Goal: Information Seeking & Learning: Learn about a topic

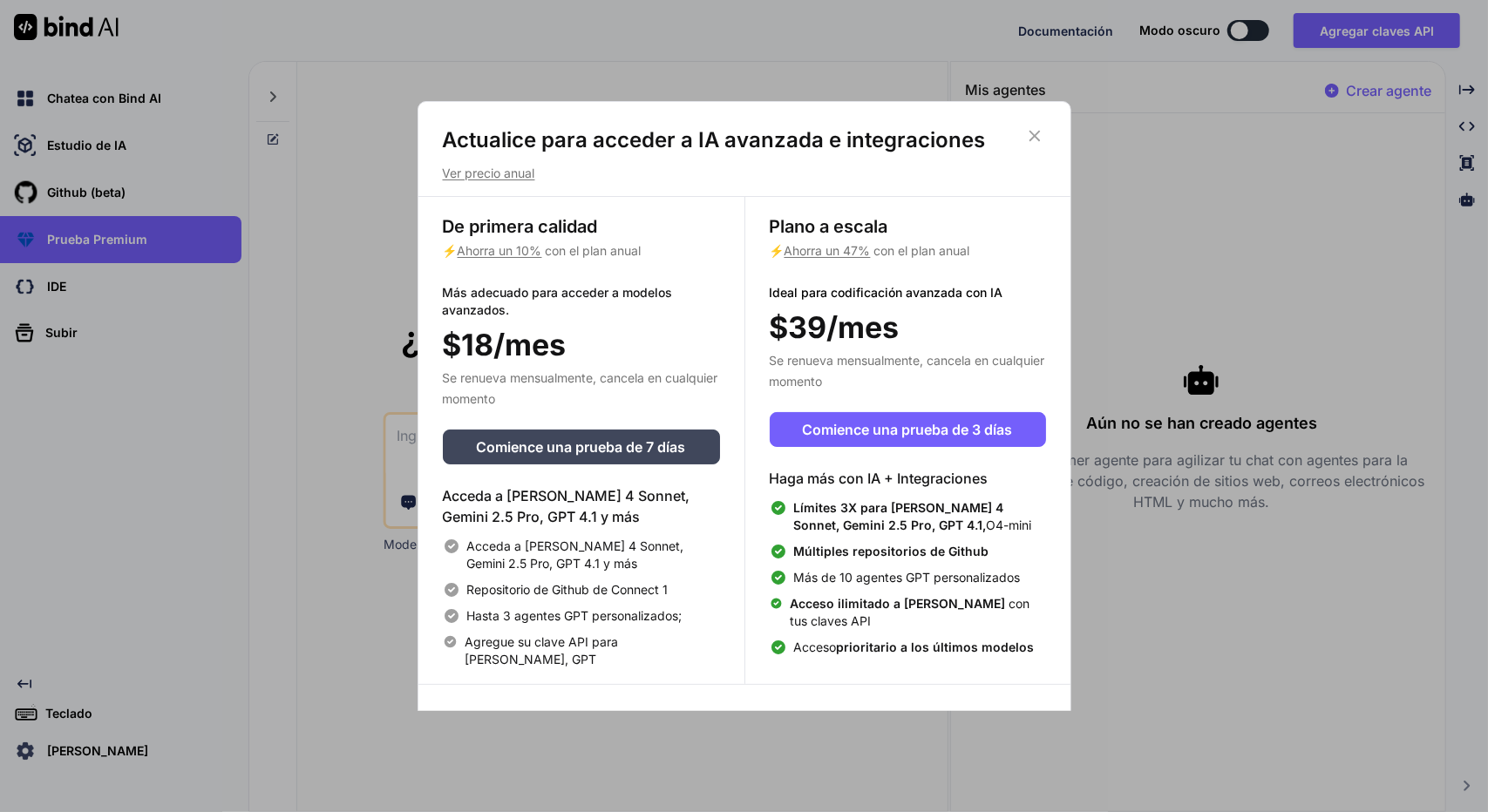
click at [1037, 134] on icon at bounding box center [1034, 136] width 19 height 19
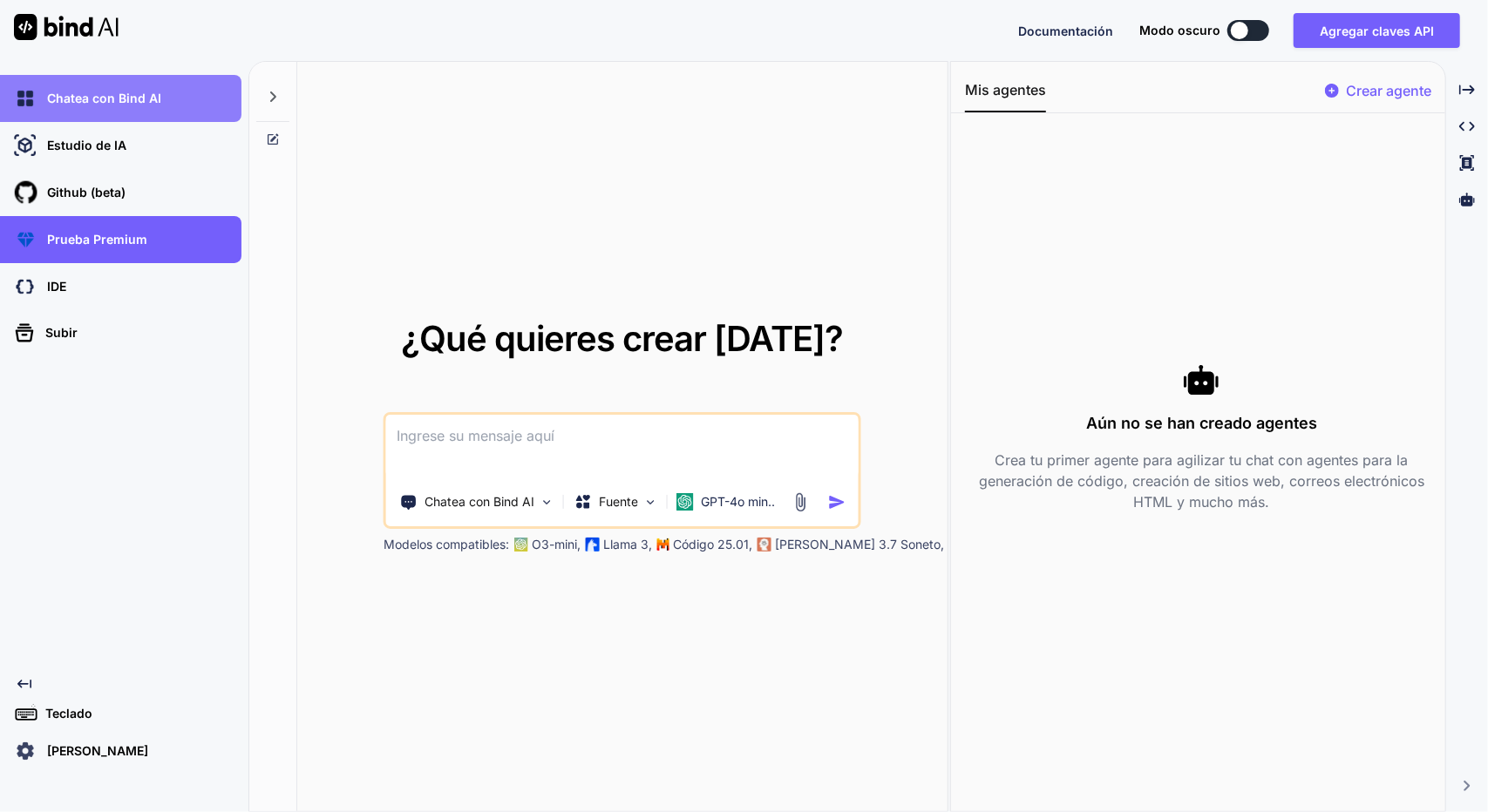
click at [113, 99] on font "Chatea con Bind AI" at bounding box center [103, 98] width 114 height 14
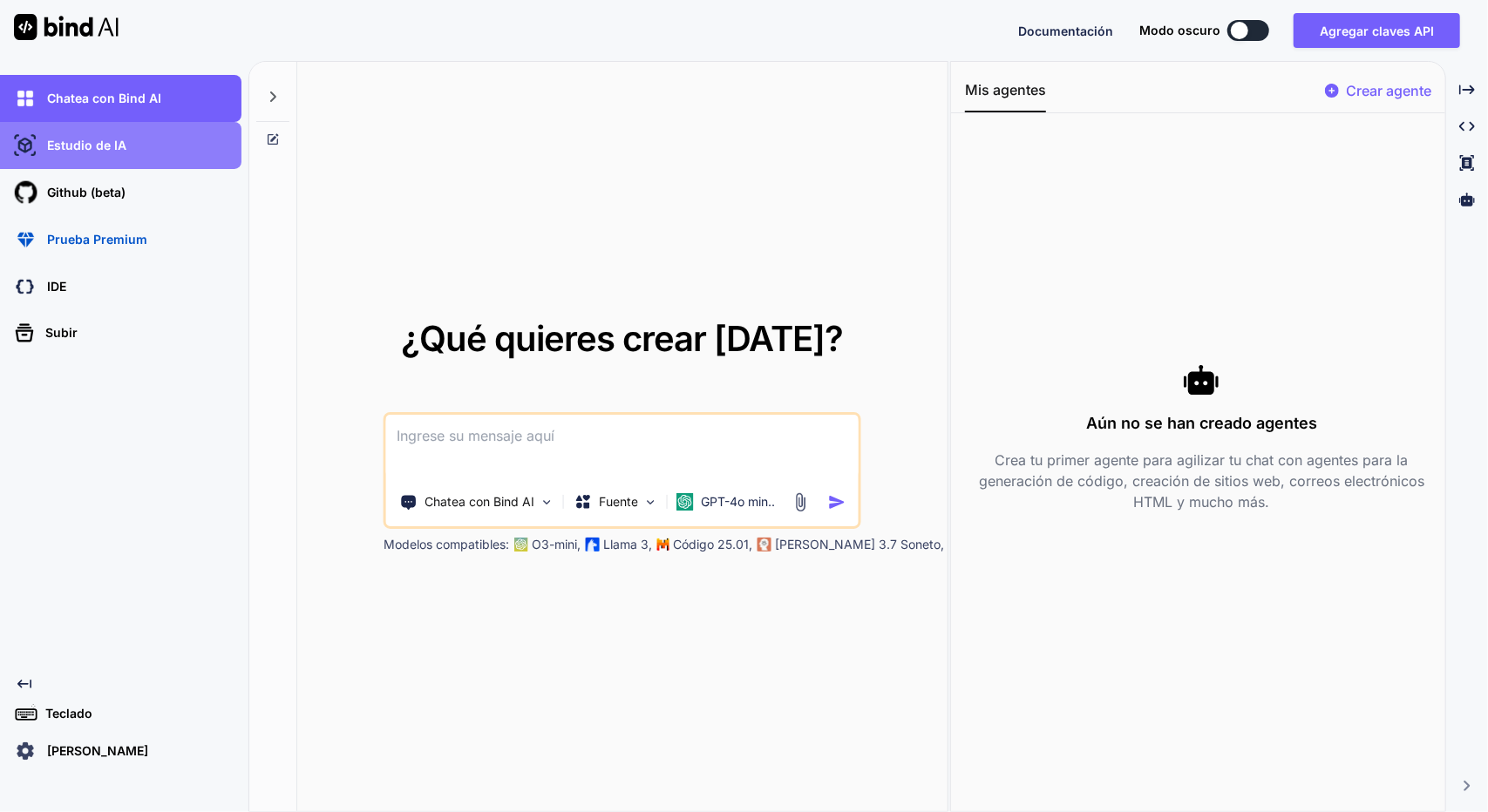
type textarea "x"
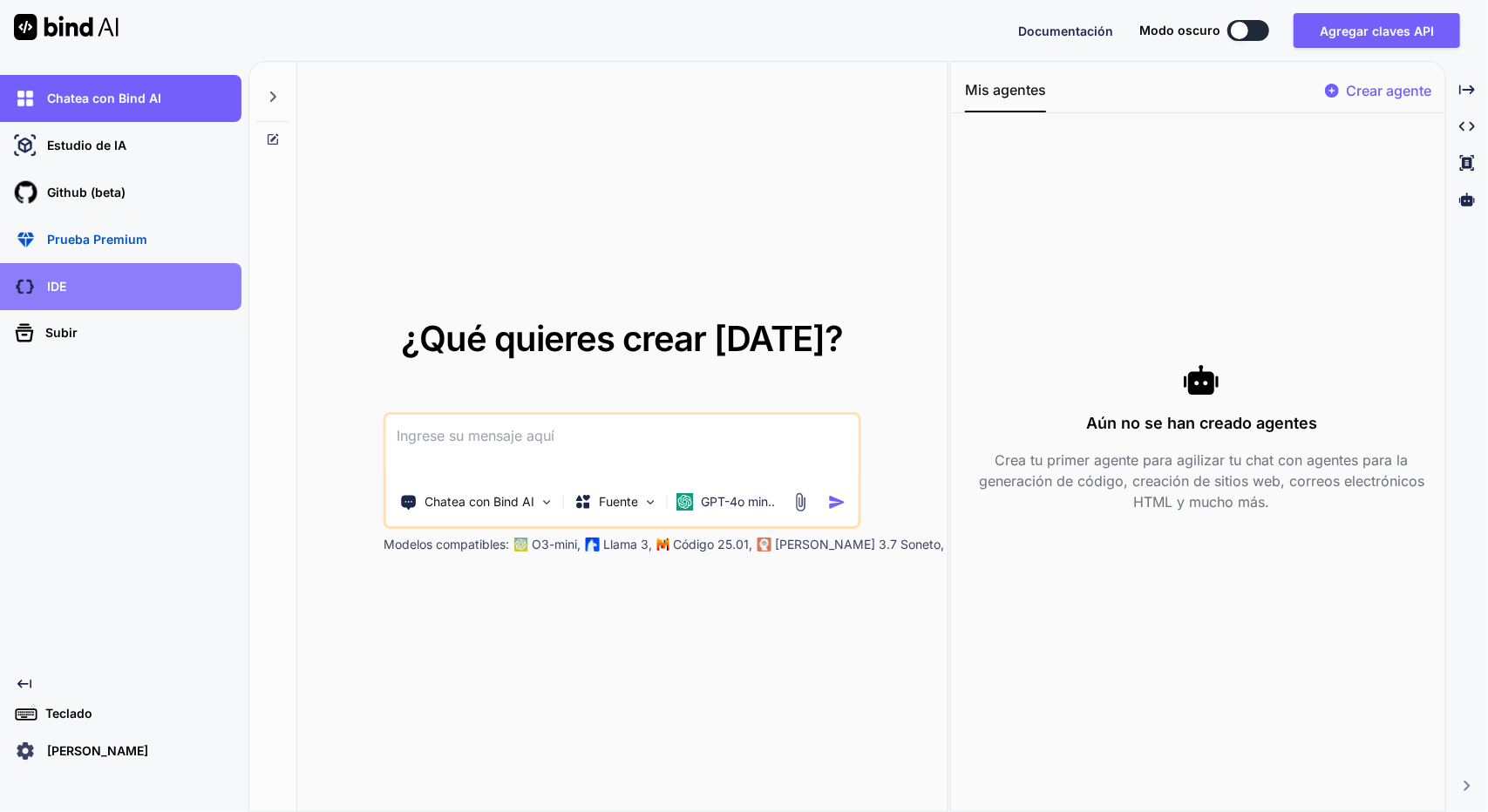
click at [113, 301] on div "IDE" at bounding box center [126, 287] width 231 height 30
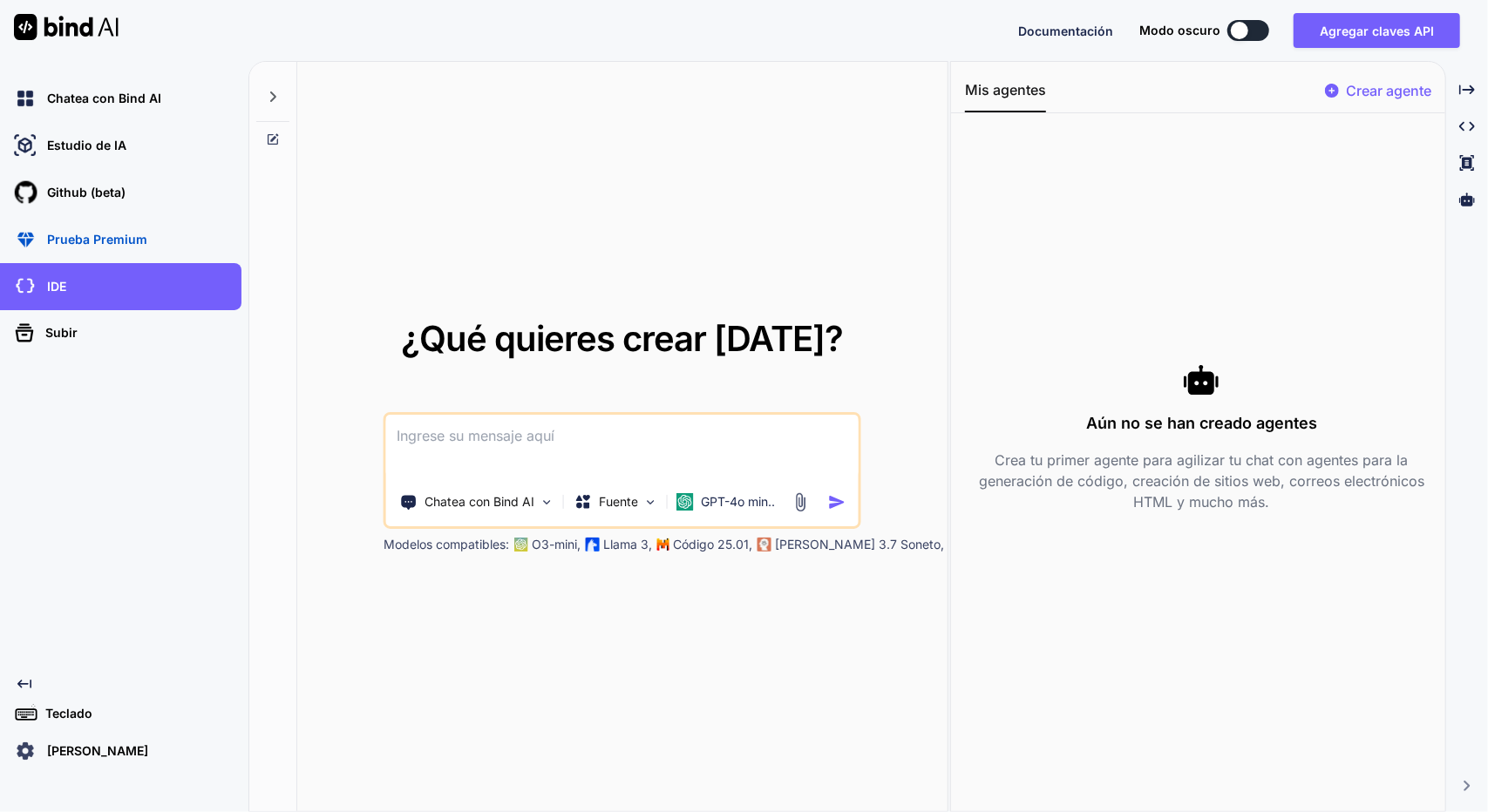
click at [793, 493] on img at bounding box center [801, 502] width 20 height 20
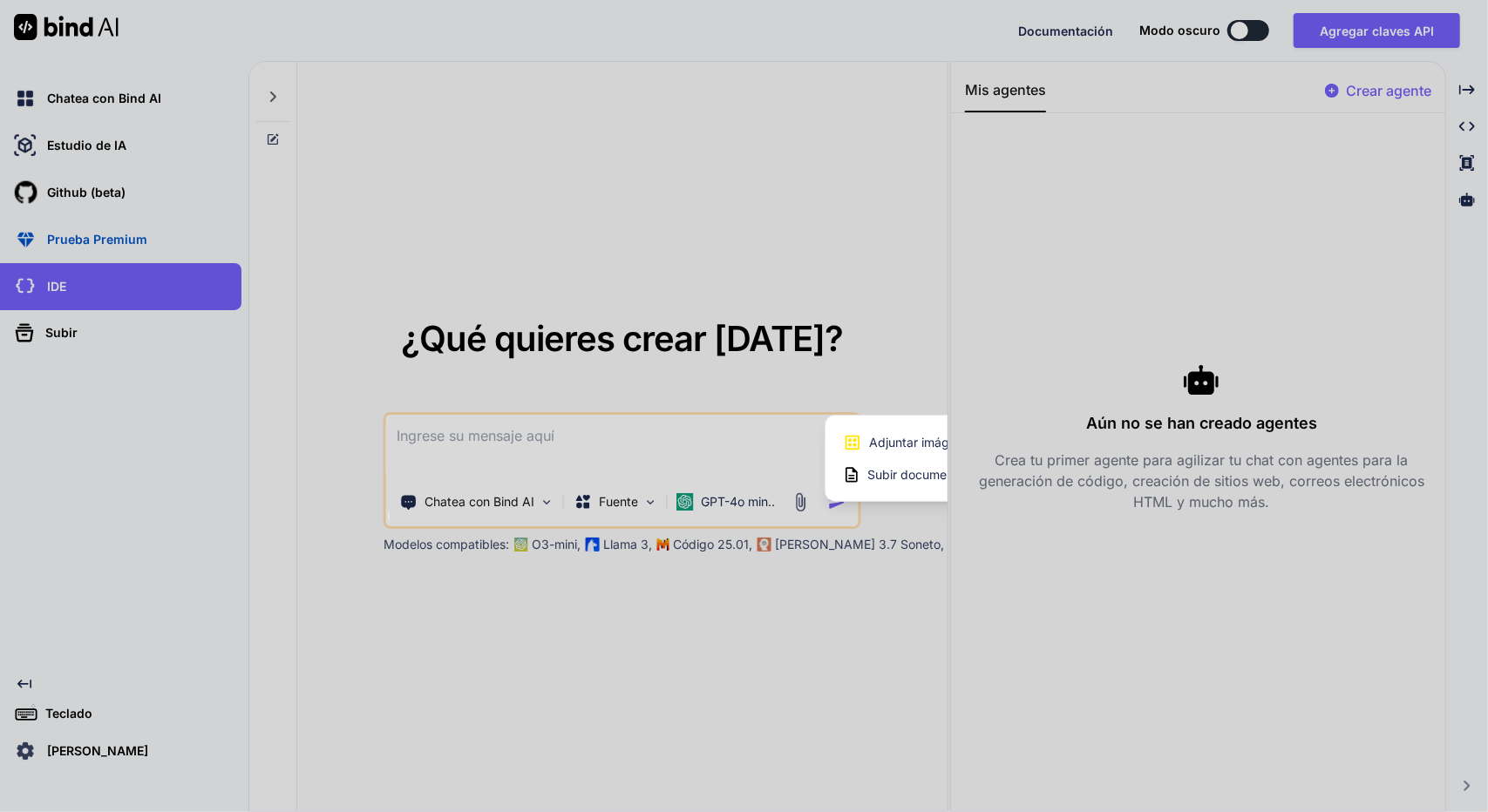
click at [922, 468] on font "Subir documentos y archivos de código" at bounding box center [980, 474] width 226 height 14
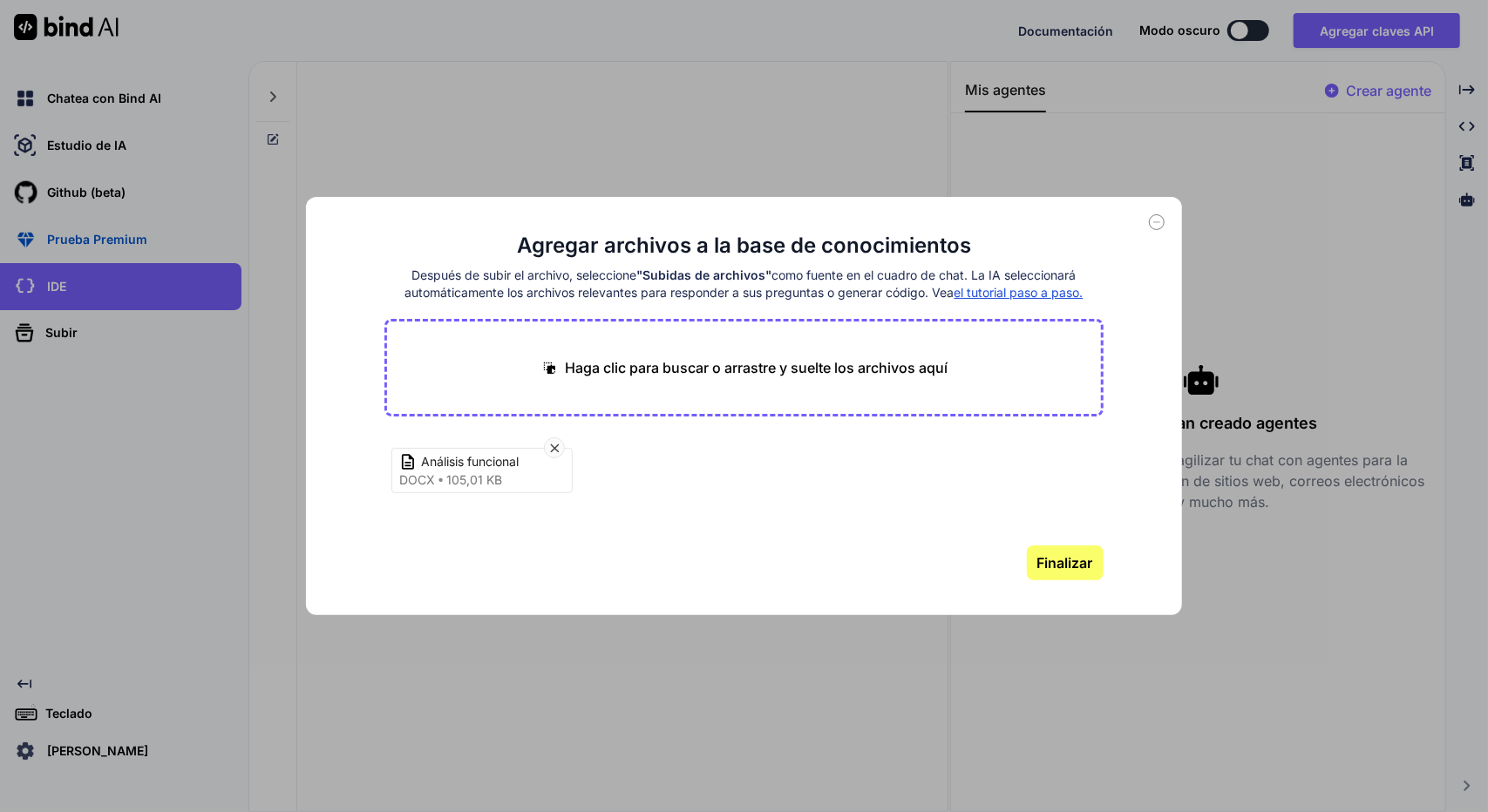
click at [1076, 562] on font "Finalizar" at bounding box center [1065, 562] width 56 height 17
click at [1157, 220] on icon at bounding box center [1156, 222] width 15 height 15
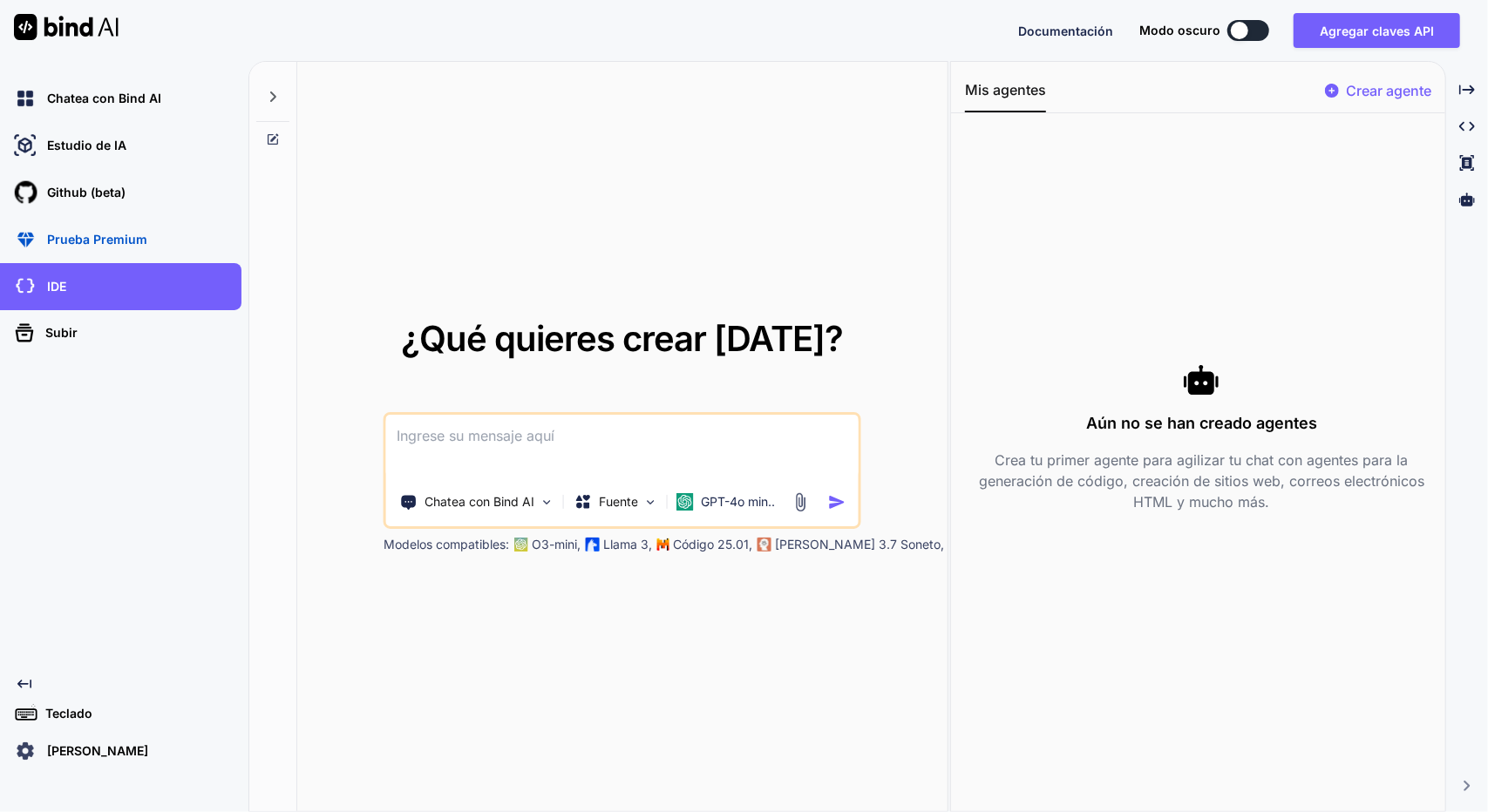
click at [484, 446] on textarea at bounding box center [623, 447] width 473 height 65
paste textarea "Basado en el documento, ¿cuál es el funcionamiento general del sistema a nivel …"
type textarea "Basado en el documento, ¿cuál es el funcionamiento general del sistema a nivel …"
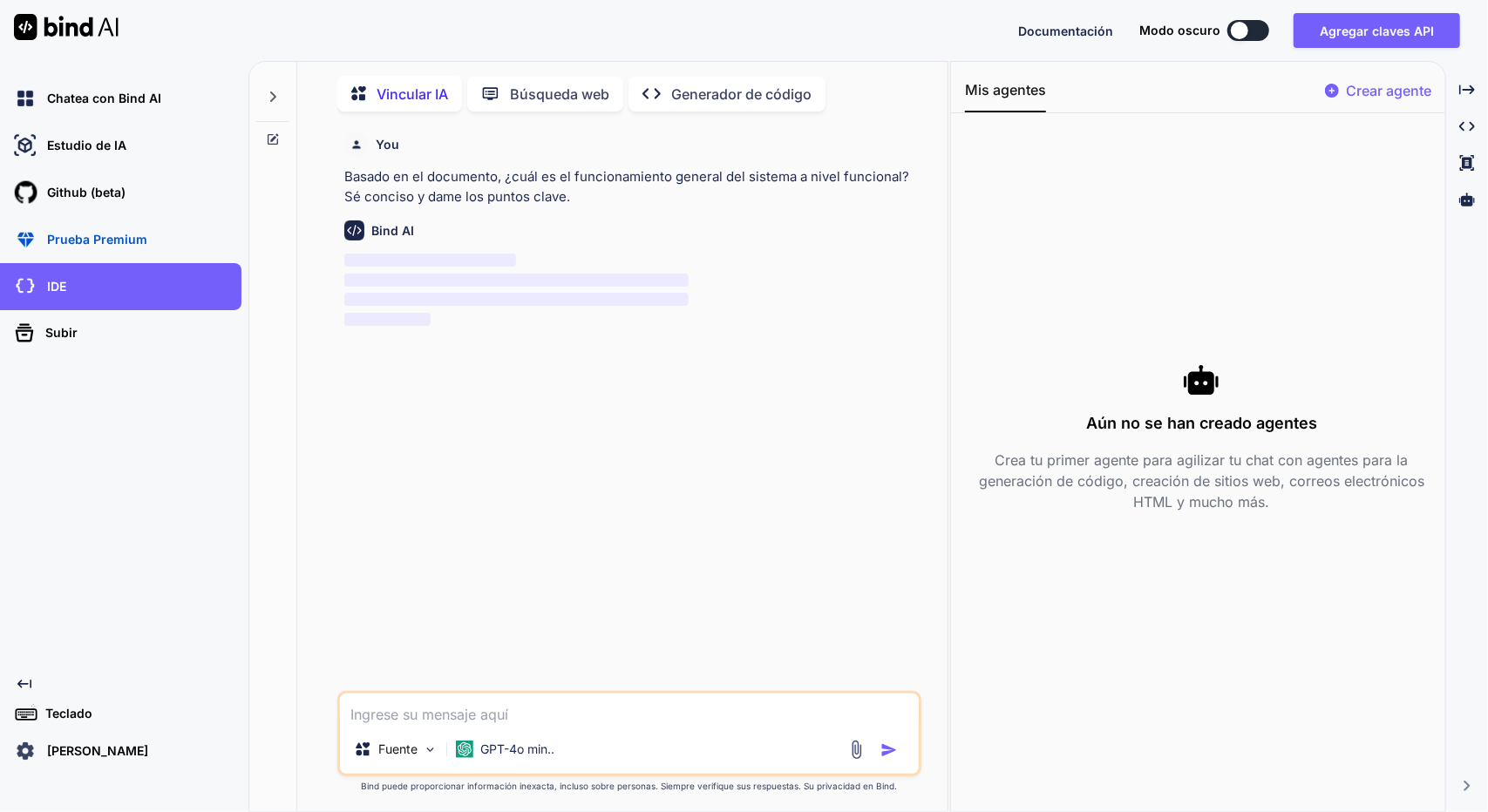
scroll to position [6, 0]
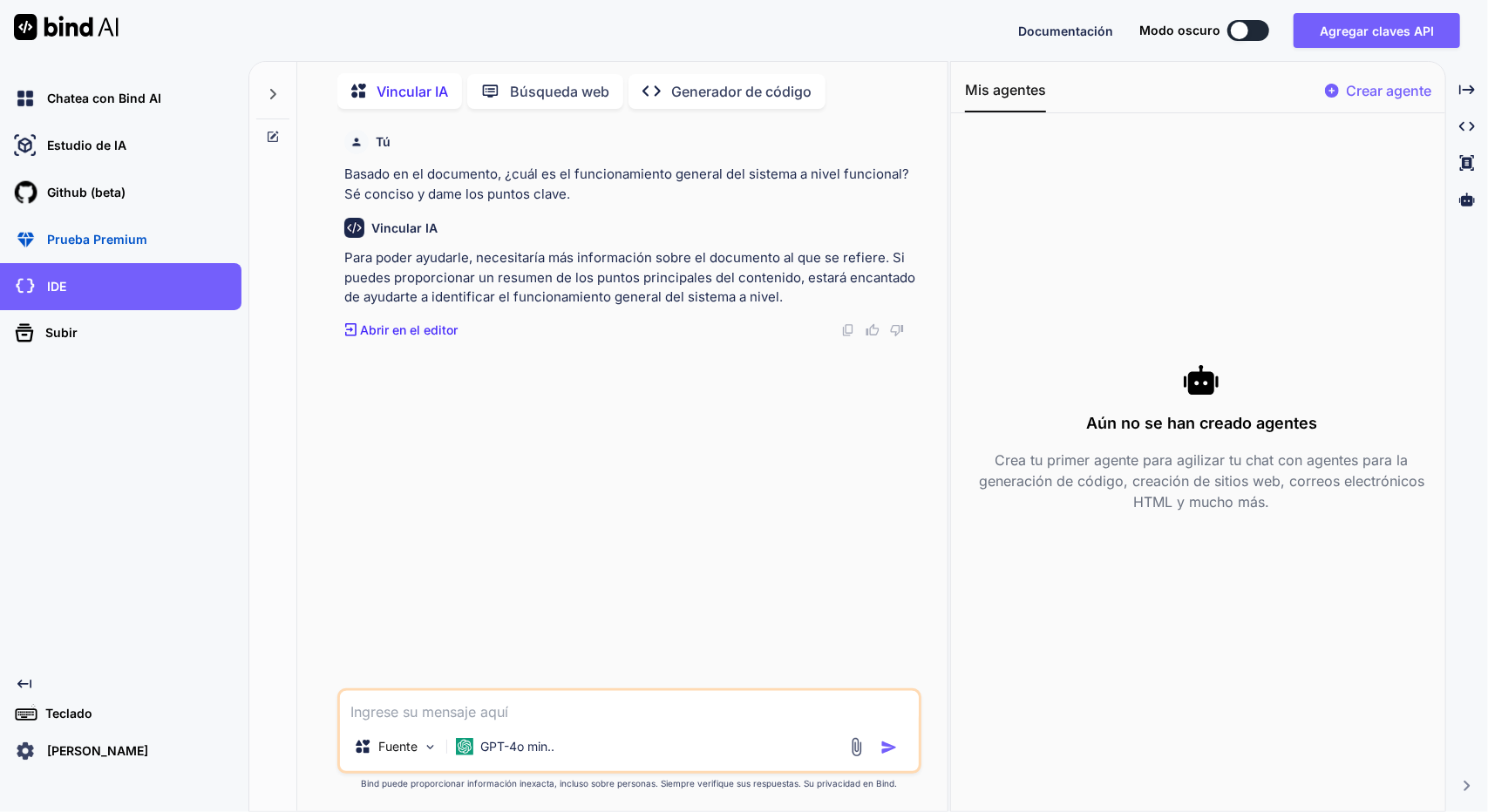
click at [853, 746] on img at bounding box center [856, 746] width 20 height 20
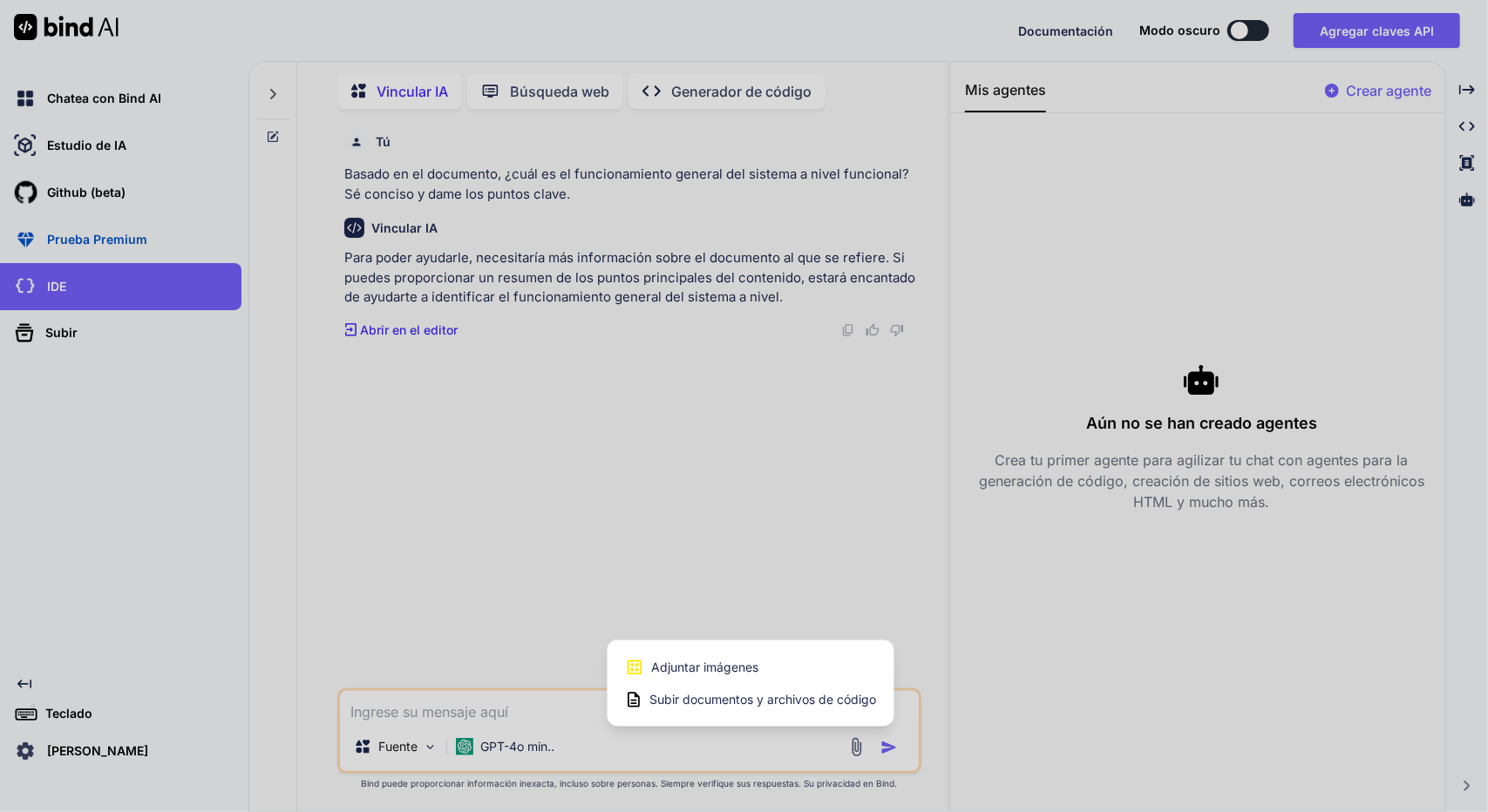
click at [770, 703] on font "Subir documentos y archivos de código" at bounding box center [763, 699] width 226 height 14
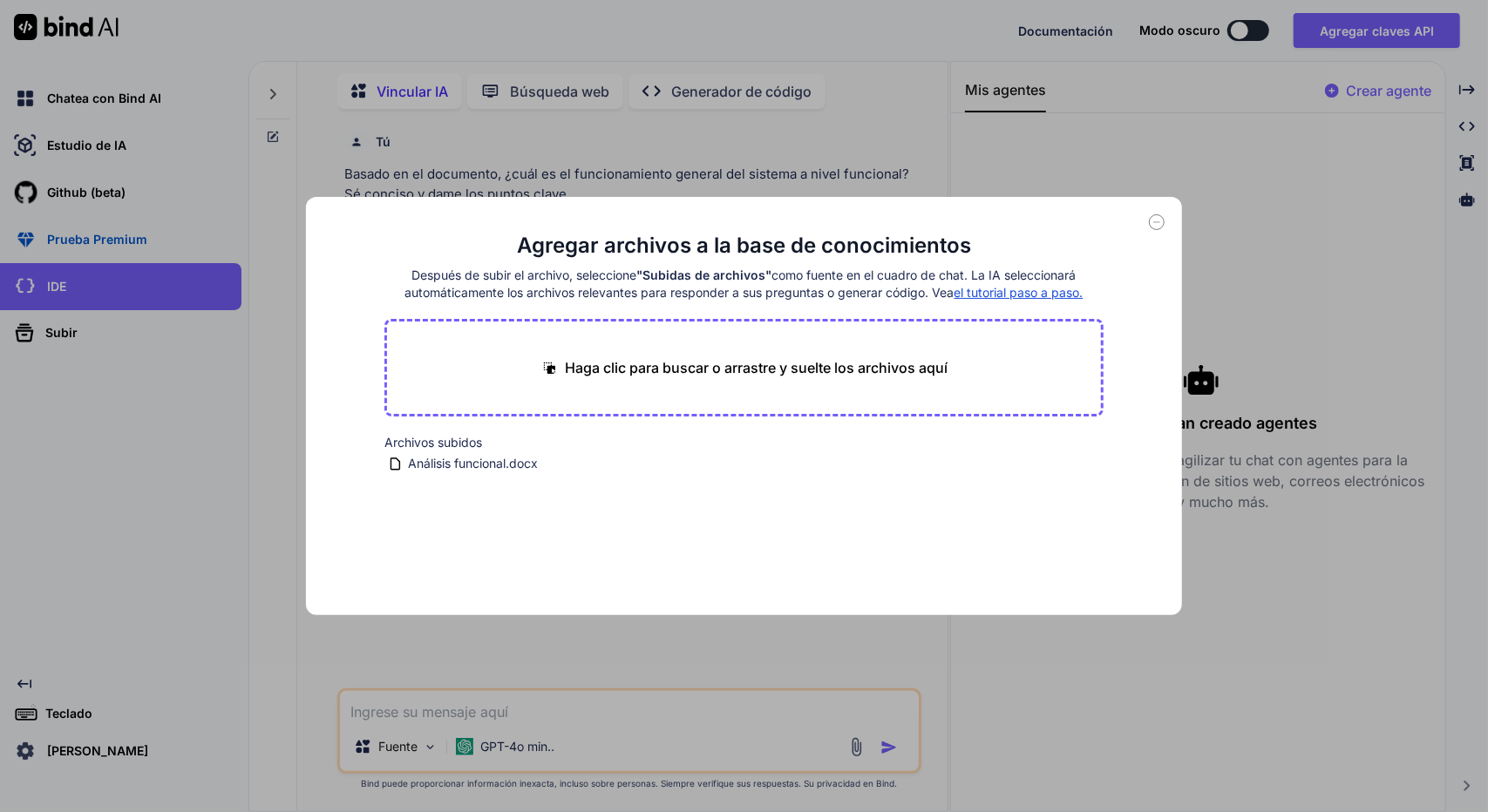
click at [1257, 685] on div "Agregar archivos a la base de conocimientos Después de subir el archivo, selecc…" at bounding box center [744, 406] width 1488 height 812
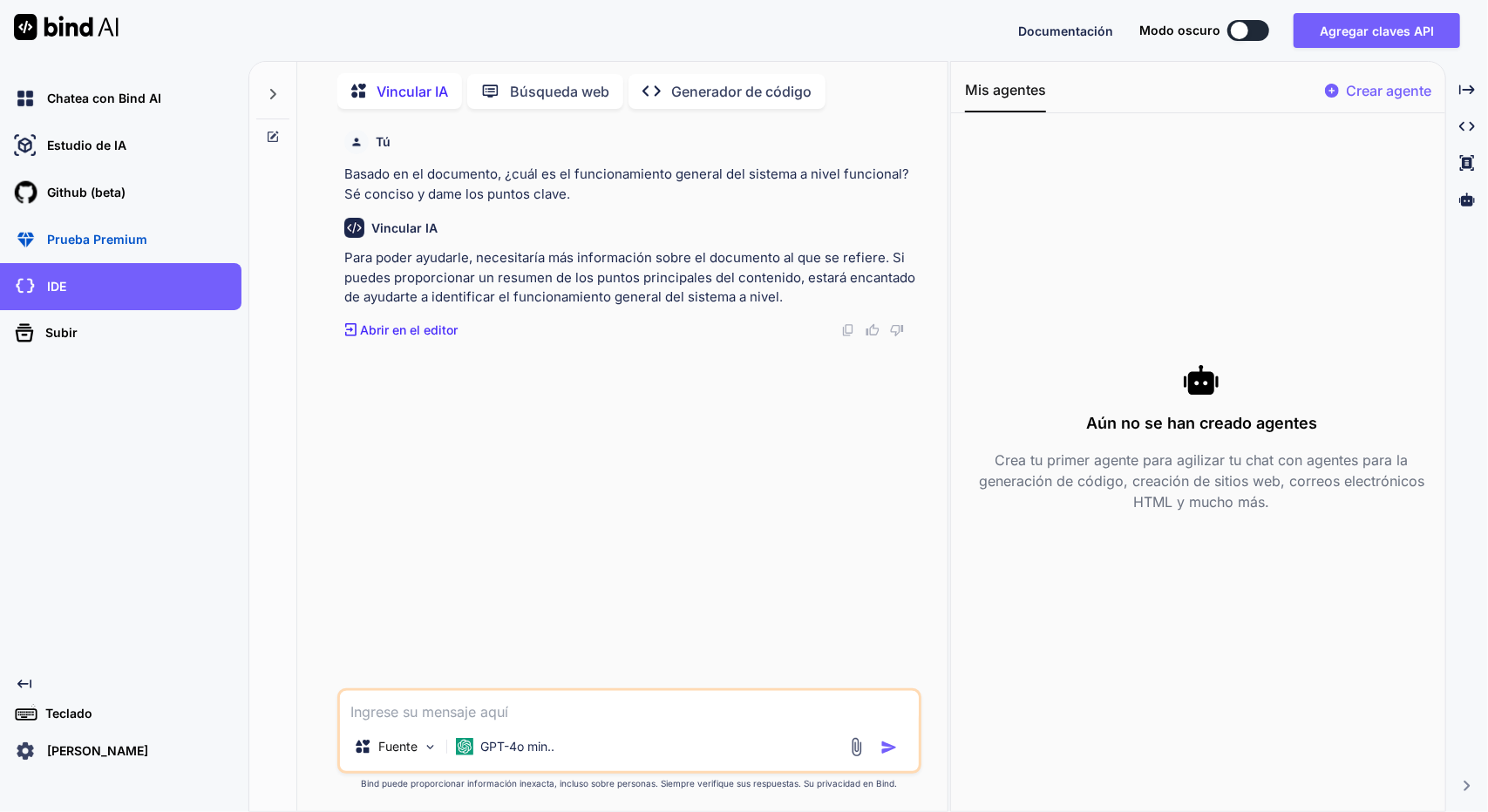
click at [666, 726] on div "Fuente GPT-4o min.." at bounding box center [629, 730] width 584 height 85
click at [614, 708] on textarea at bounding box center [629, 706] width 579 height 31
type textarea "documento word analisis funcional"
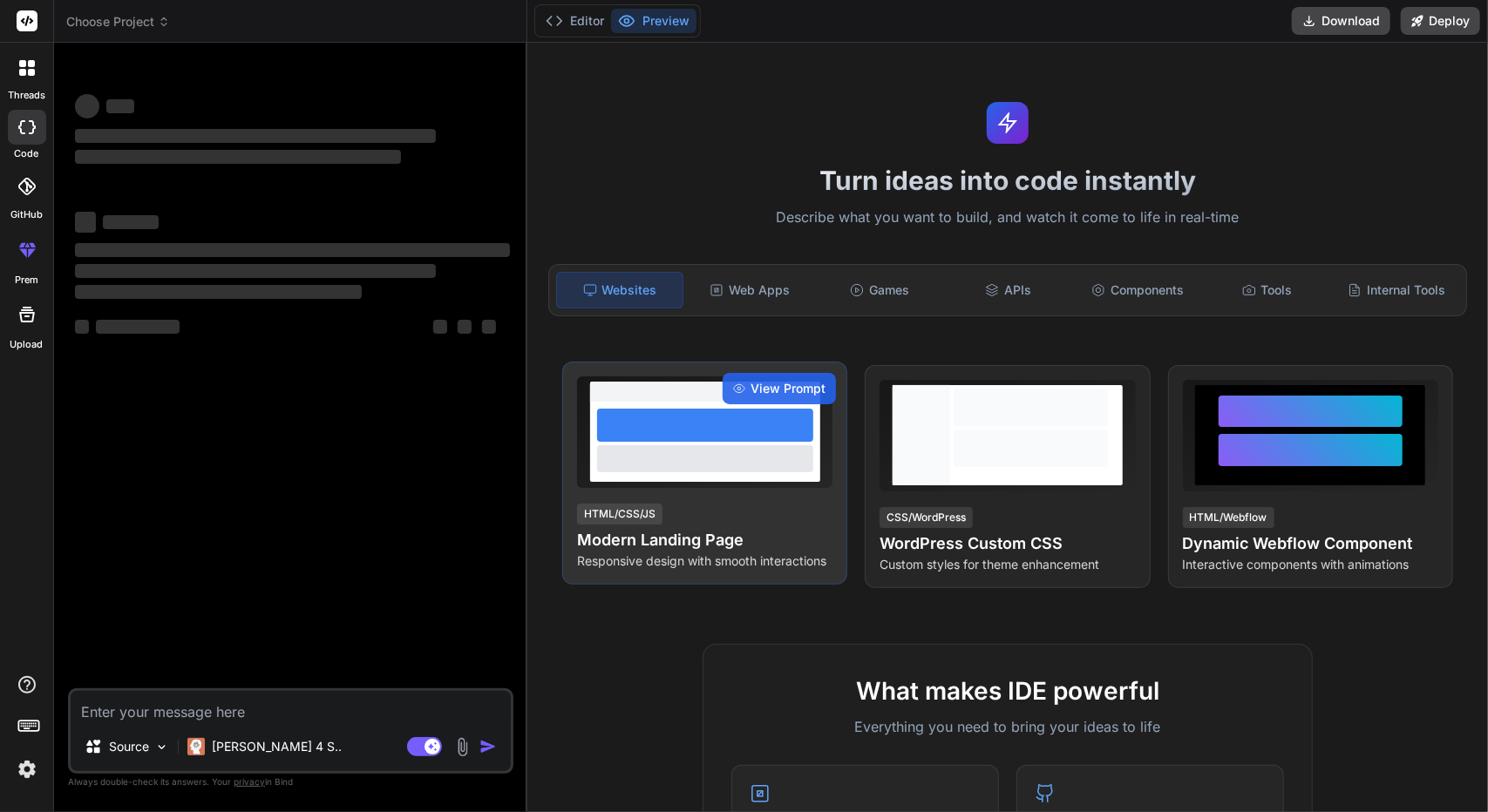
type textarea "x"
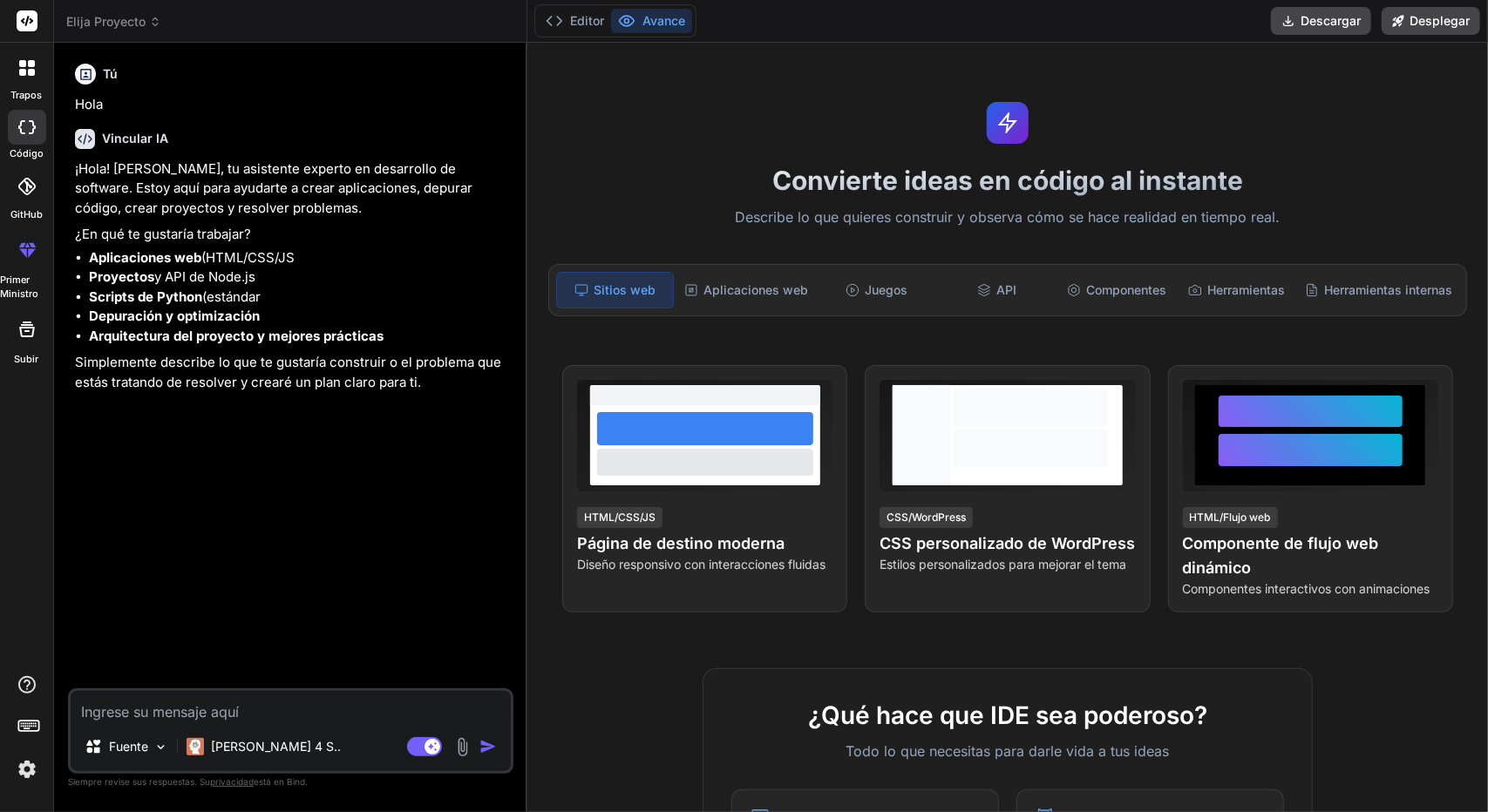
type textarea "x"
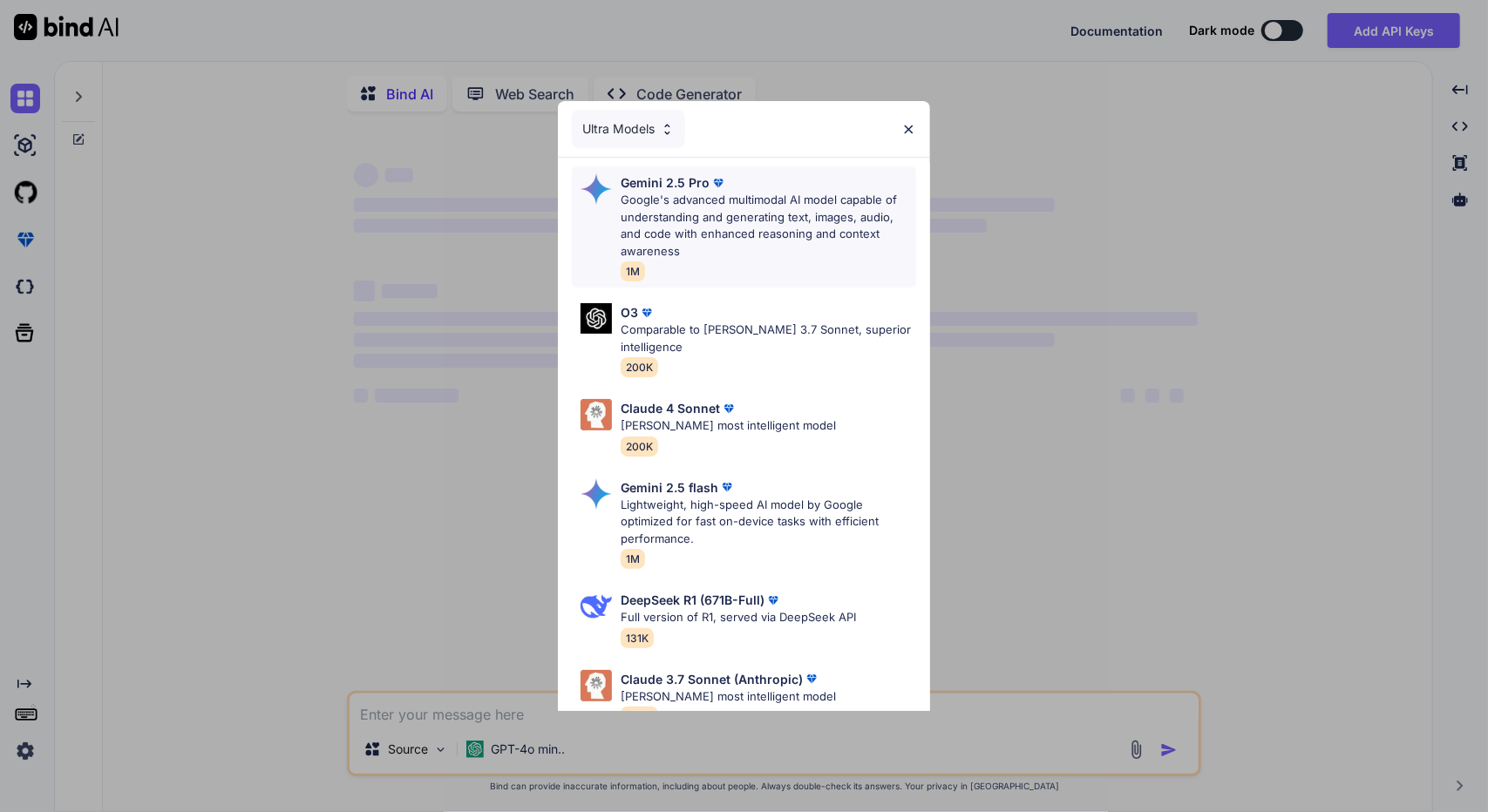
type textarea "x"
click at [747, 222] on p "Google's advanced multimodal AI model capable of understanding and generating t…" at bounding box center [768, 225] width 296 height 68
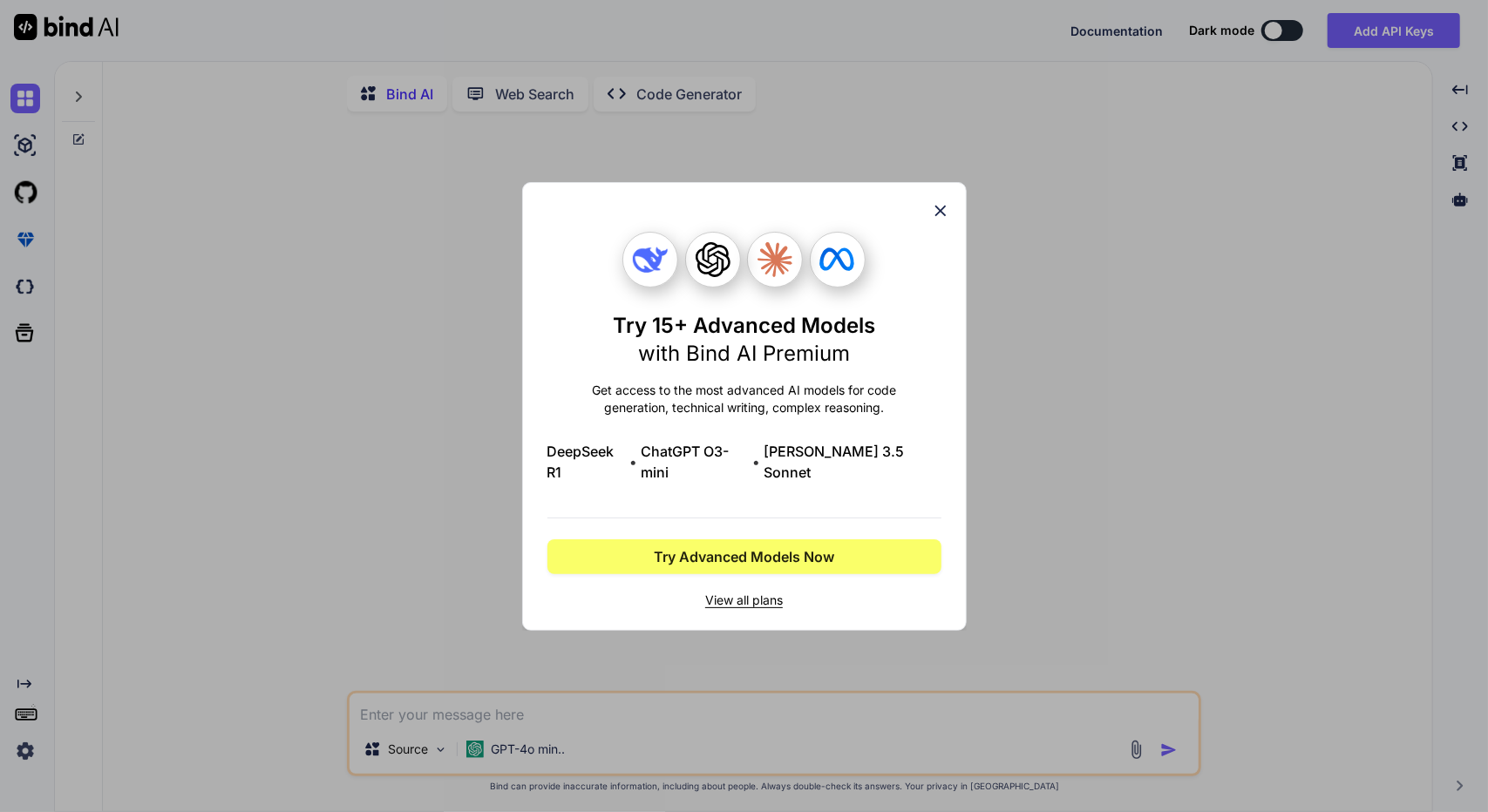
click at [944, 216] on icon at bounding box center [940, 210] width 12 height 12
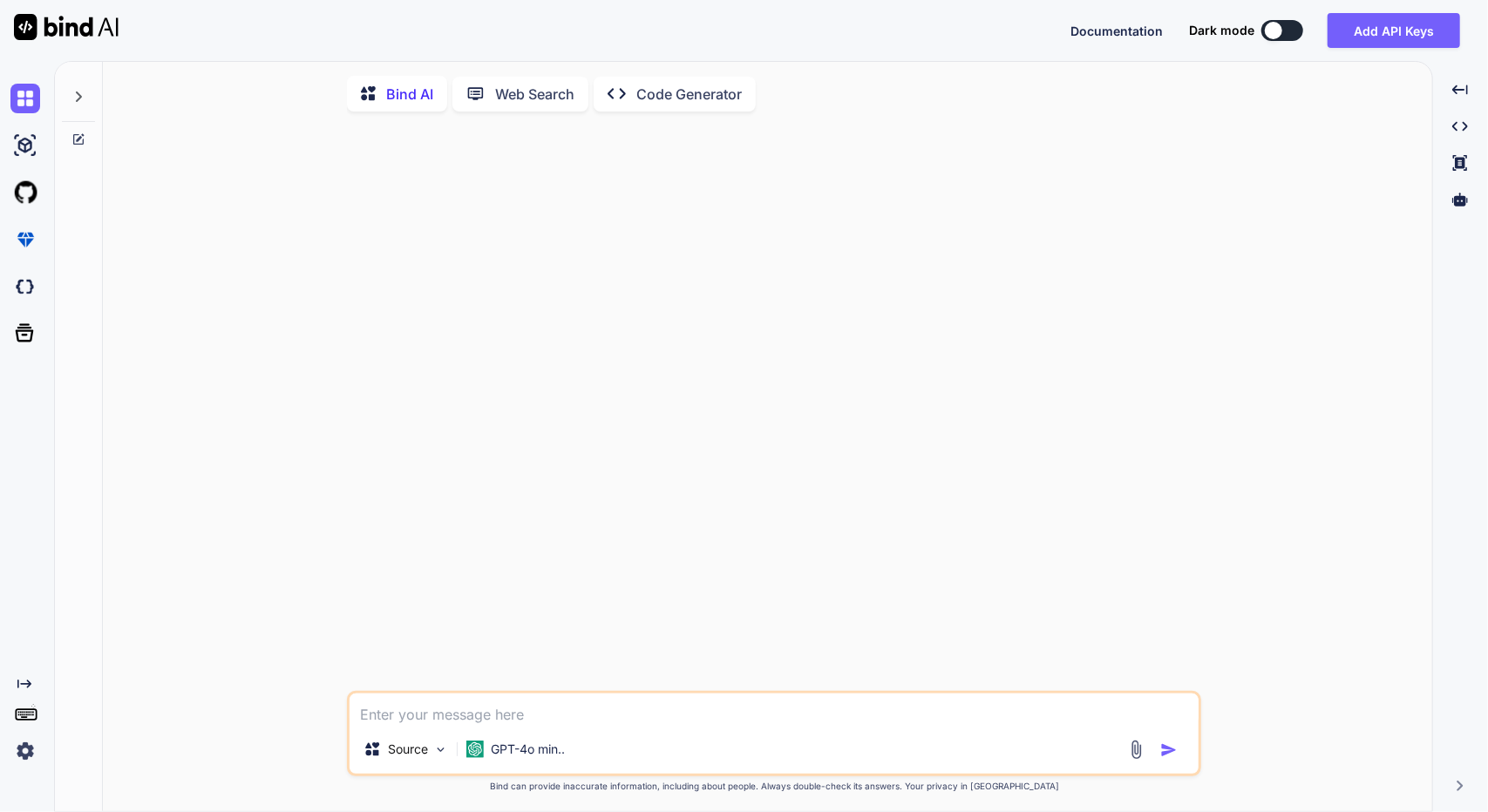
click at [915, 723] on textarea at bounding box center [774, 709] width 849 height 31
paste textarea "Basado en el documento, ¿cuál es el funcionamiento general del sistema a nivel …"
type textarea "Basado en el documento, ¿cuál es el funcionamiento general del sistema a nivel …"
type textarea "x"
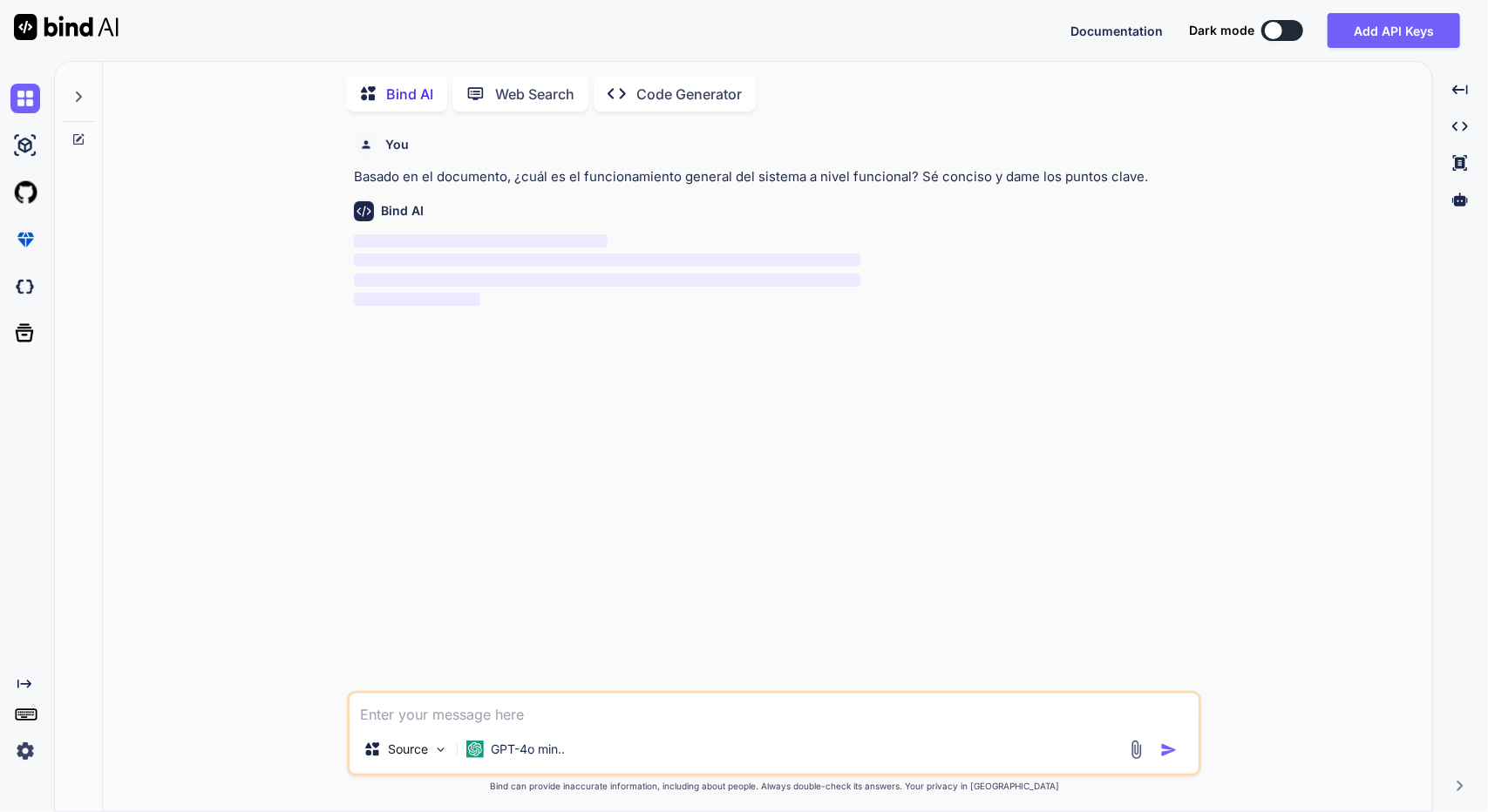
scroll to position [6, 0]
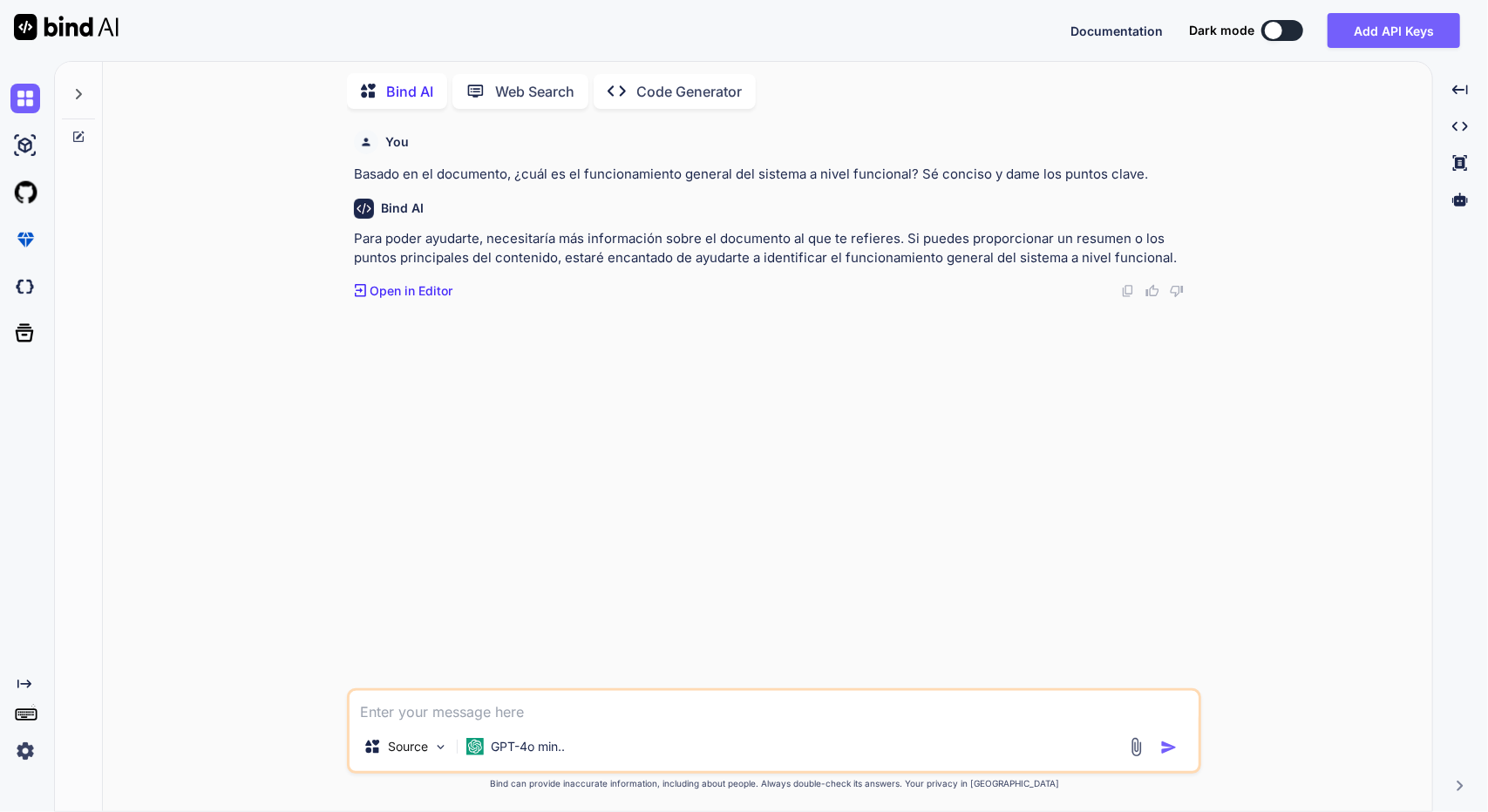
click at [1138, 752] on img at bounding box center [1136, 746] width 20 height 20
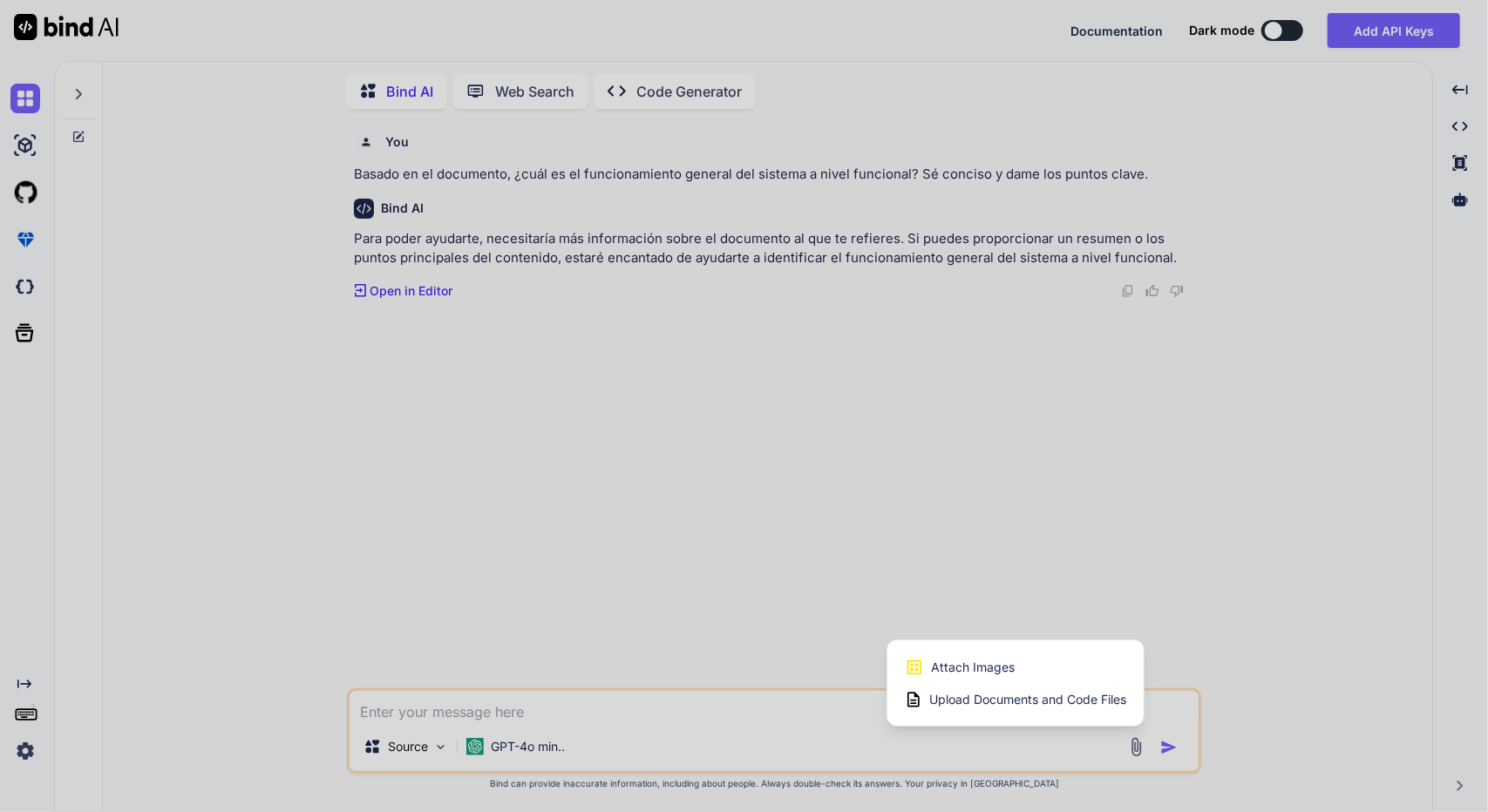
click at [990, 698] on span "Upload Documents and Code Files" at bounding box center [1027, 699] width 197 height 17
type textarea "x"
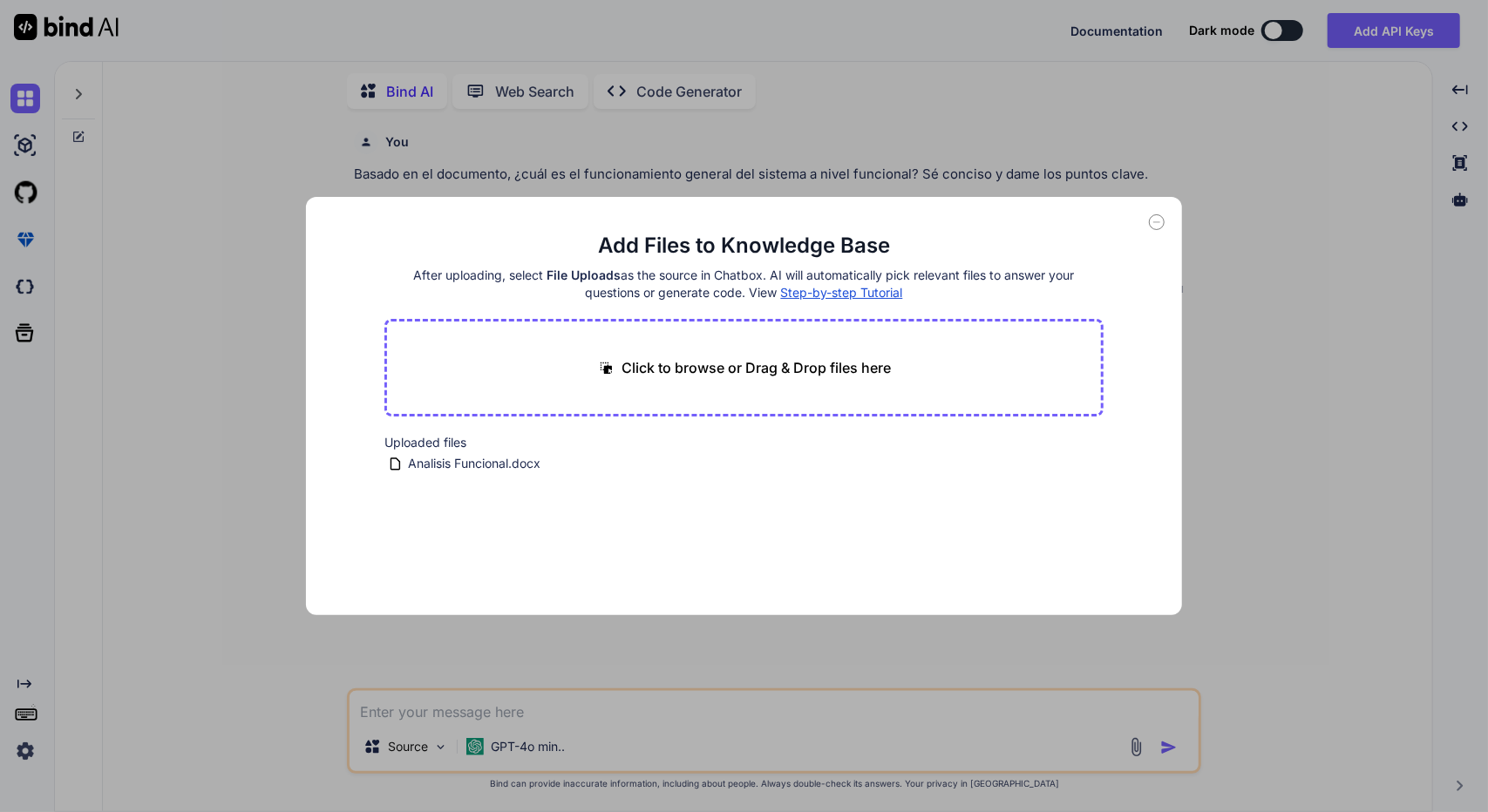
click at [821, 294] on span "Step-by-step Tutorial" at bounding box center [842, 292] width 122 height 14
click at [1161, 225] on icon at bounding box center [1156, 222] width 15 height 15
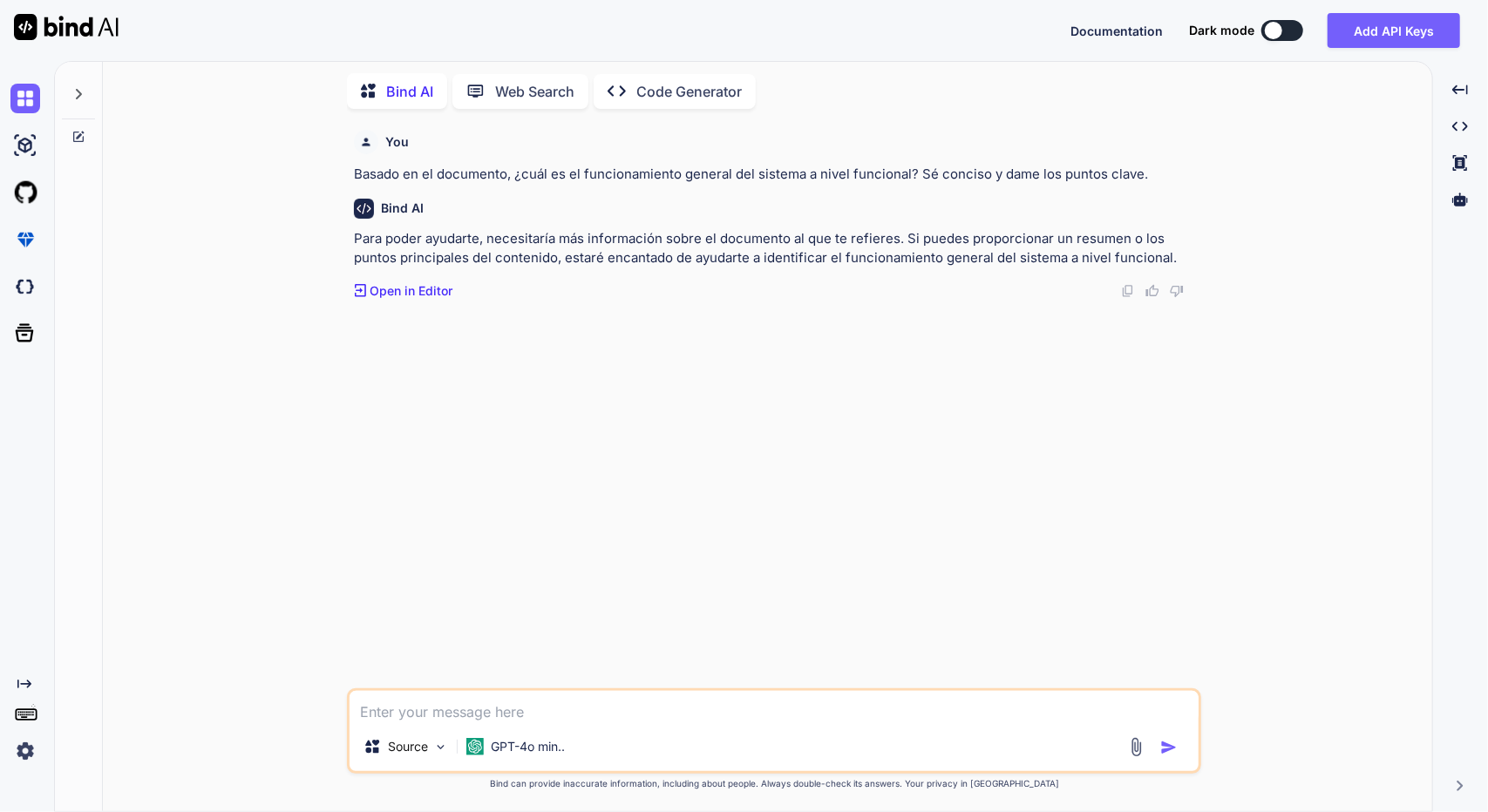
click at [784, 707] on textarea at bounding box center [774, 706] width 849 height 31
type textarea "esta en la base de conocimiento es word analisis funcional"
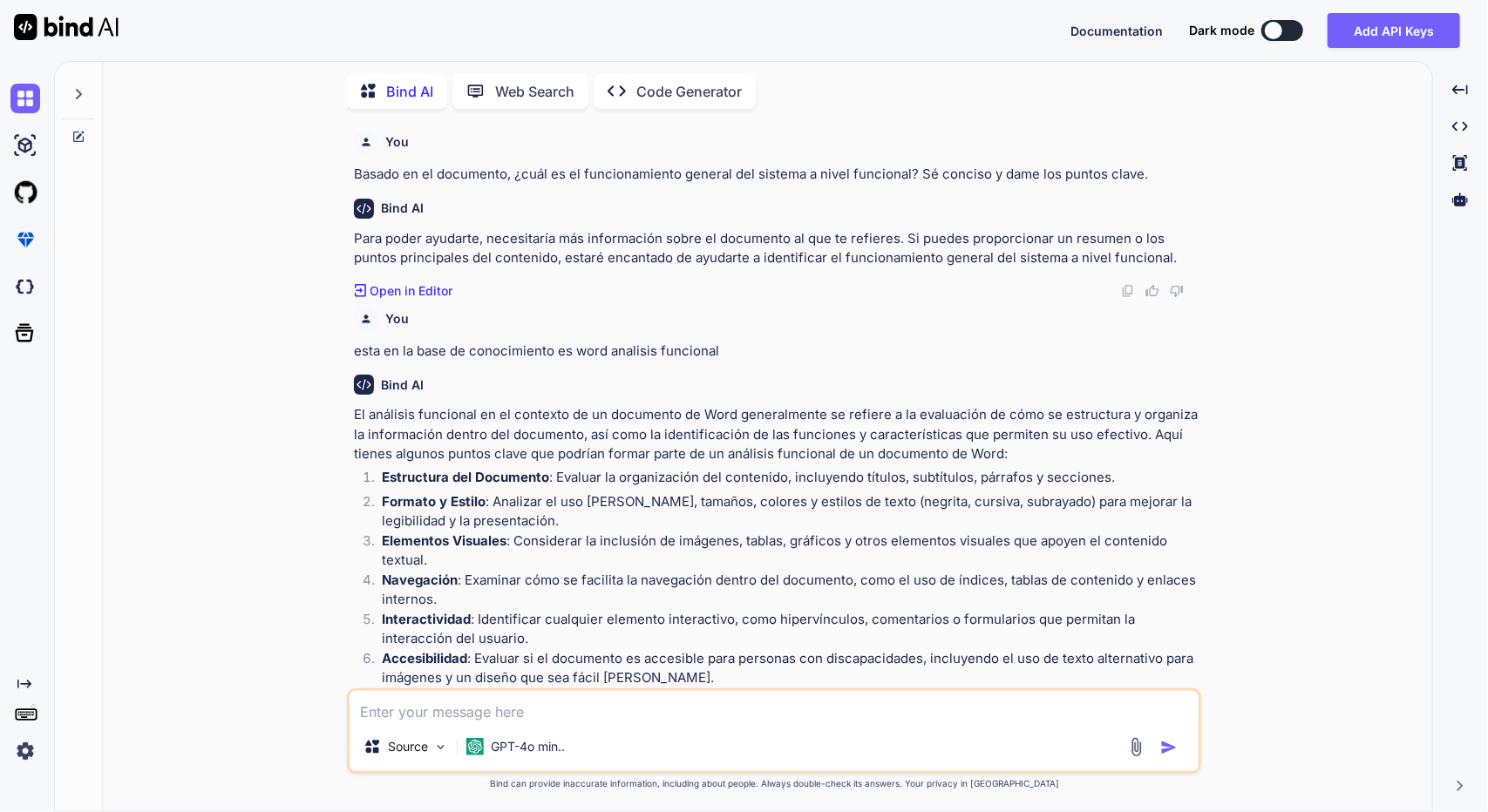
click at [1135, 439] on p "El análisis funcional en el contexto de un documento de Word generalmente se re…" at bounding box center [775, 435] width 844 height 59
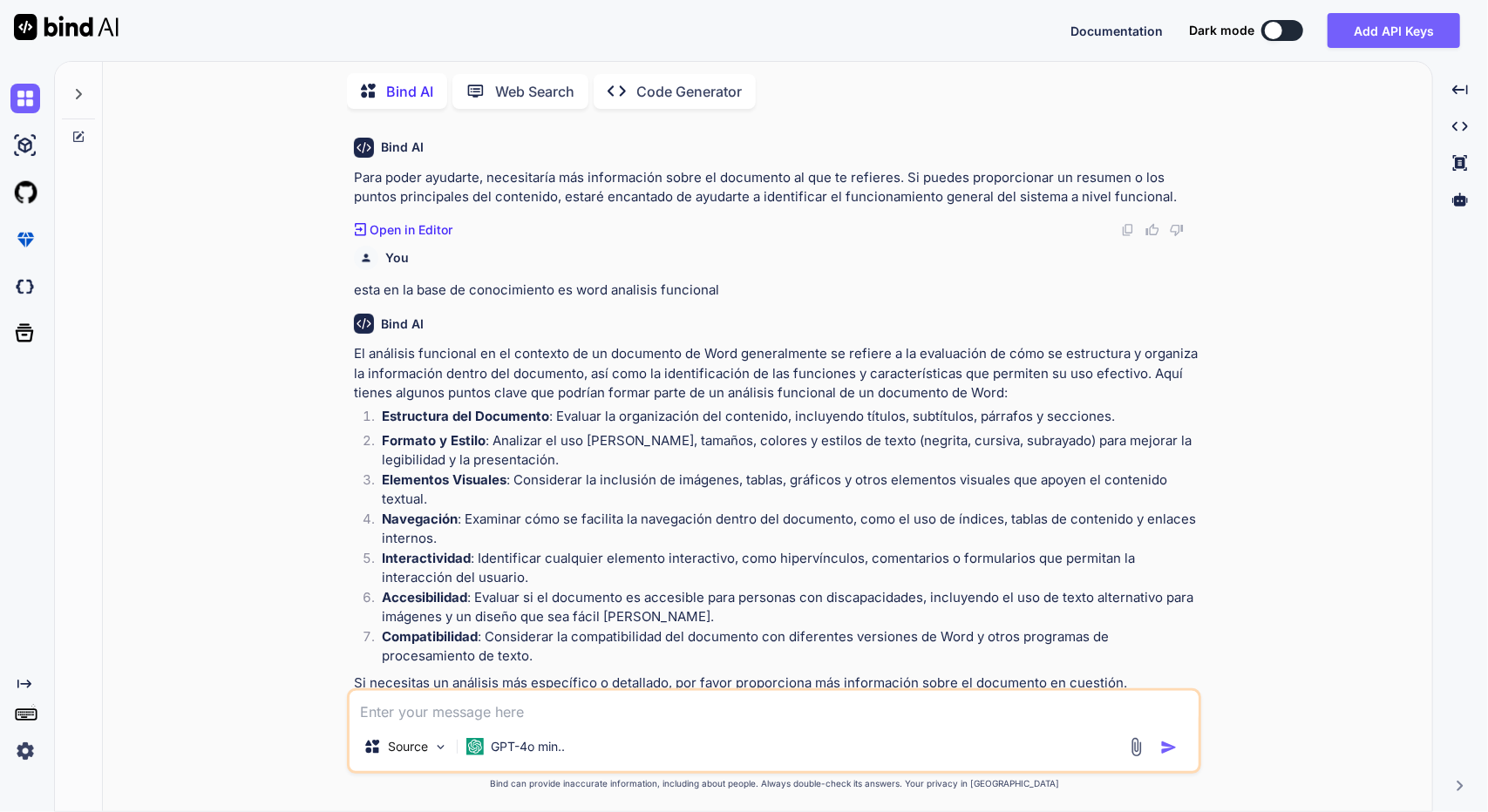
scroll to position [0, 0]
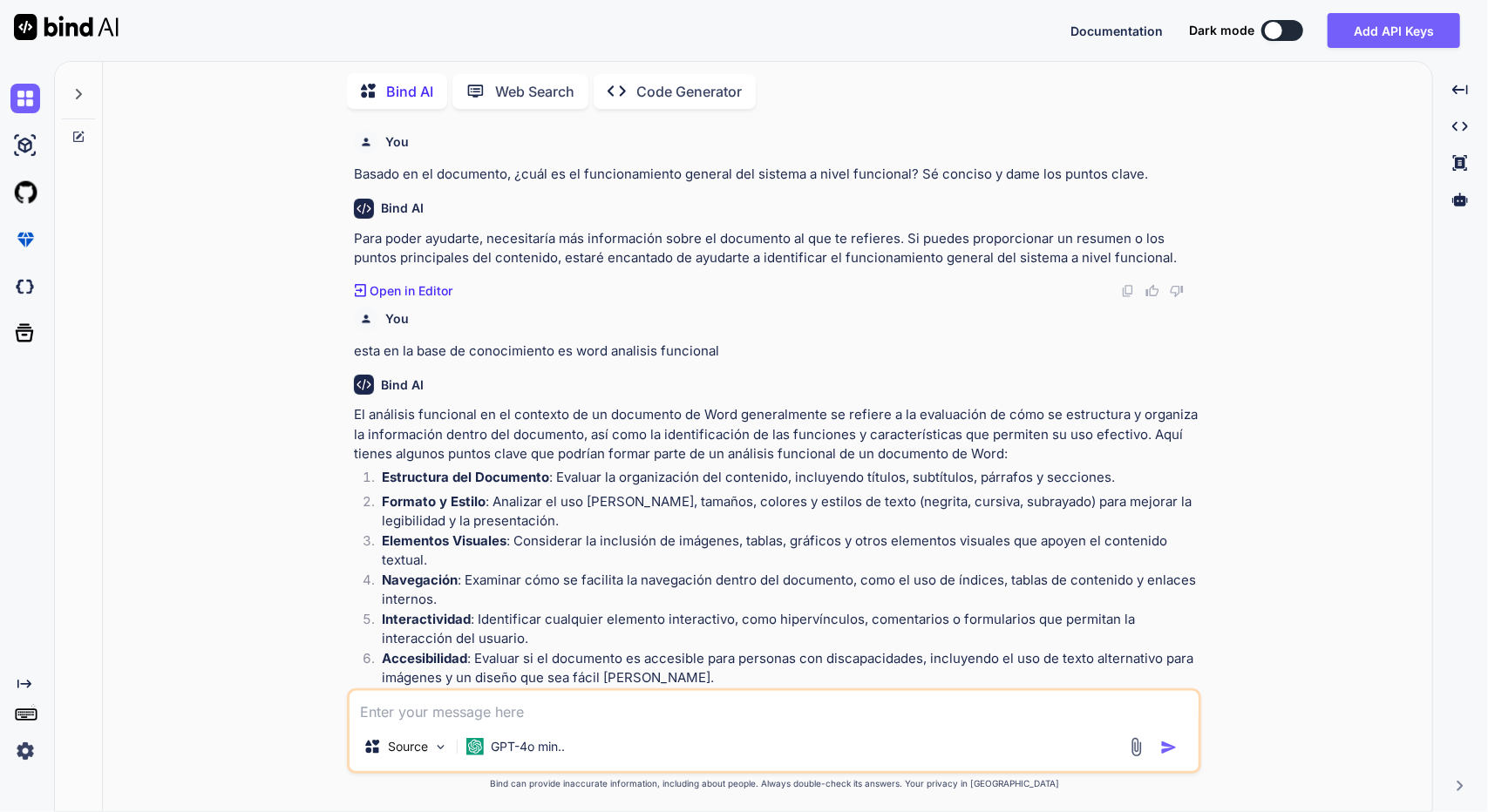
click at [1142, 748] on img at bounding box center [1136, 746] width 20 height 20
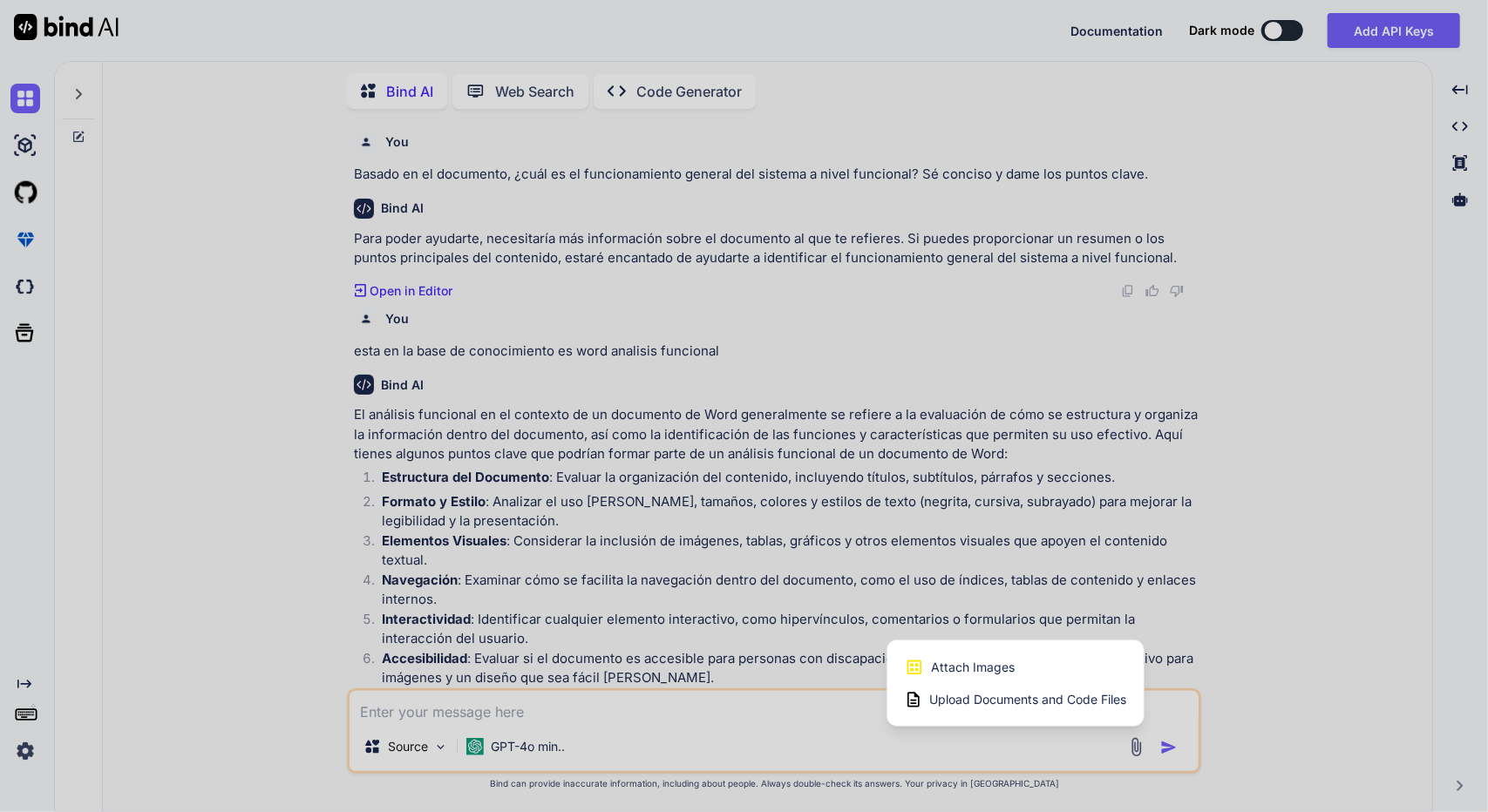
click at [1008, 691] on span "Upload Documents and Code Files" at bounding box center [1027, 699] width 197 height 17
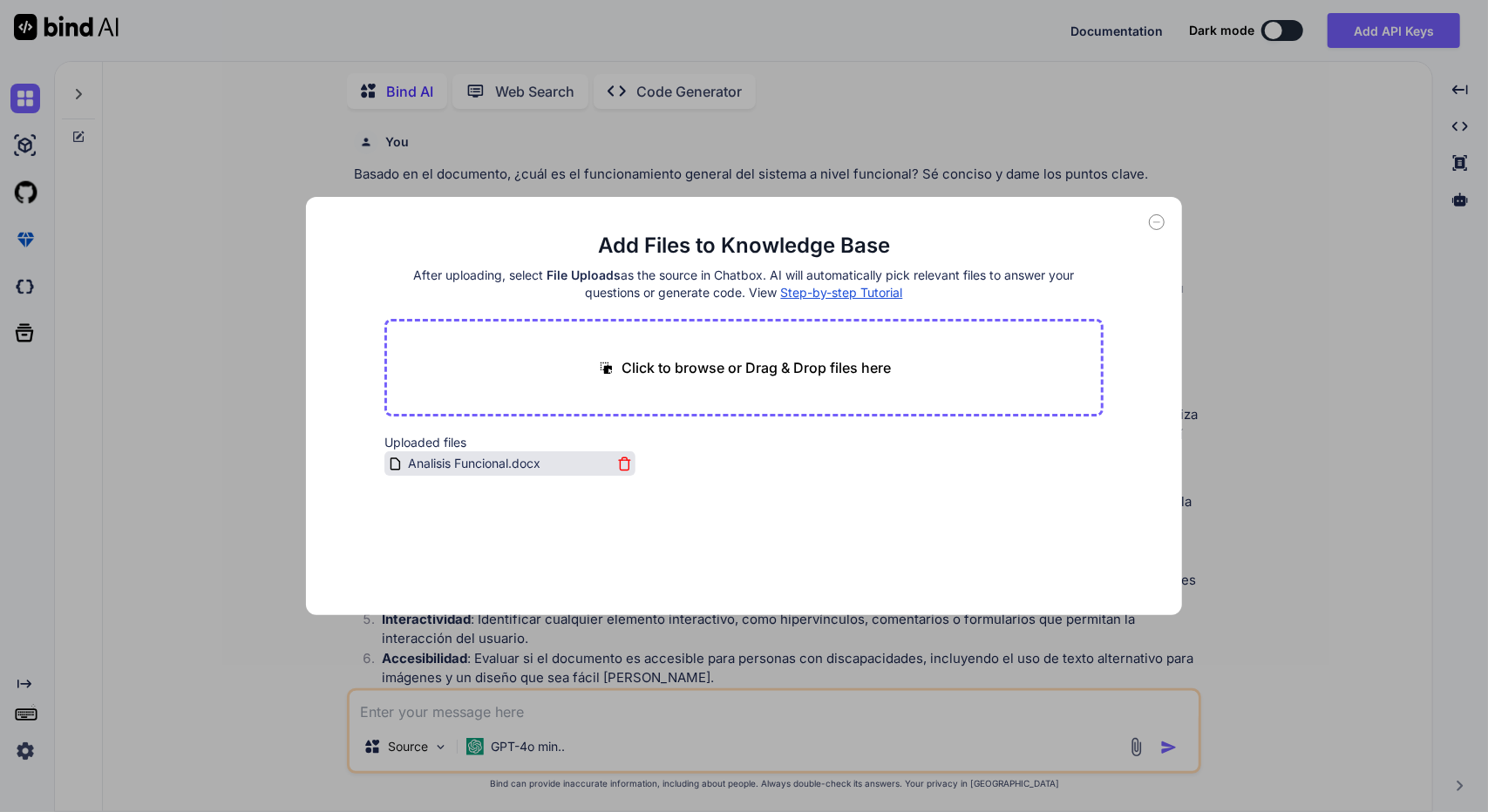
click at [619, 456] on icon at bounding box center [624, 463] width 14 height 14
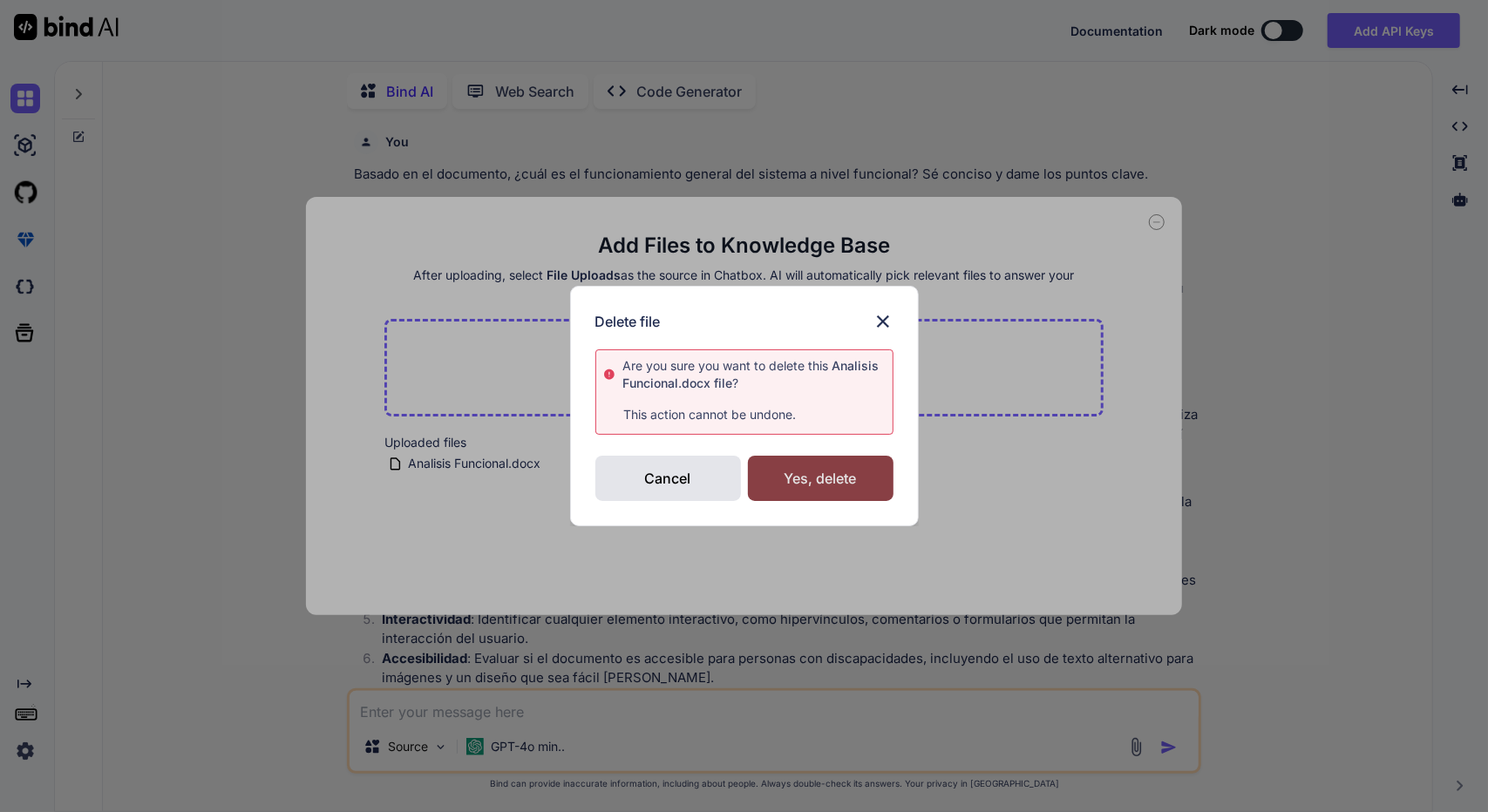
click at [803, 477] on div "Yes, delete" at bounding box center [820, 478] width 146 height 45
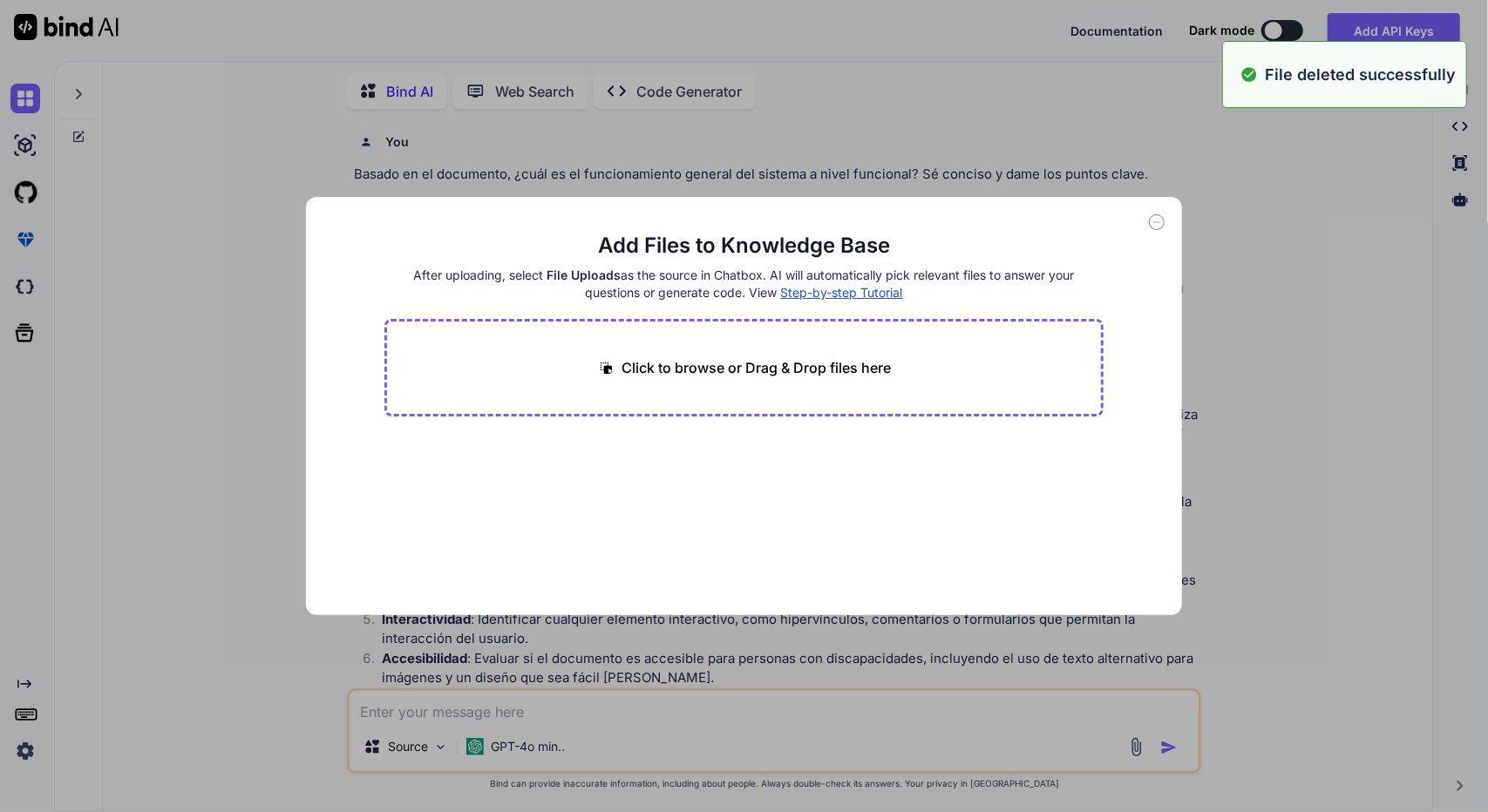
click at [774, 379] on div "Click to browse or Drag & Drop files here" at bounding box center [743, 367] width 718 height 98
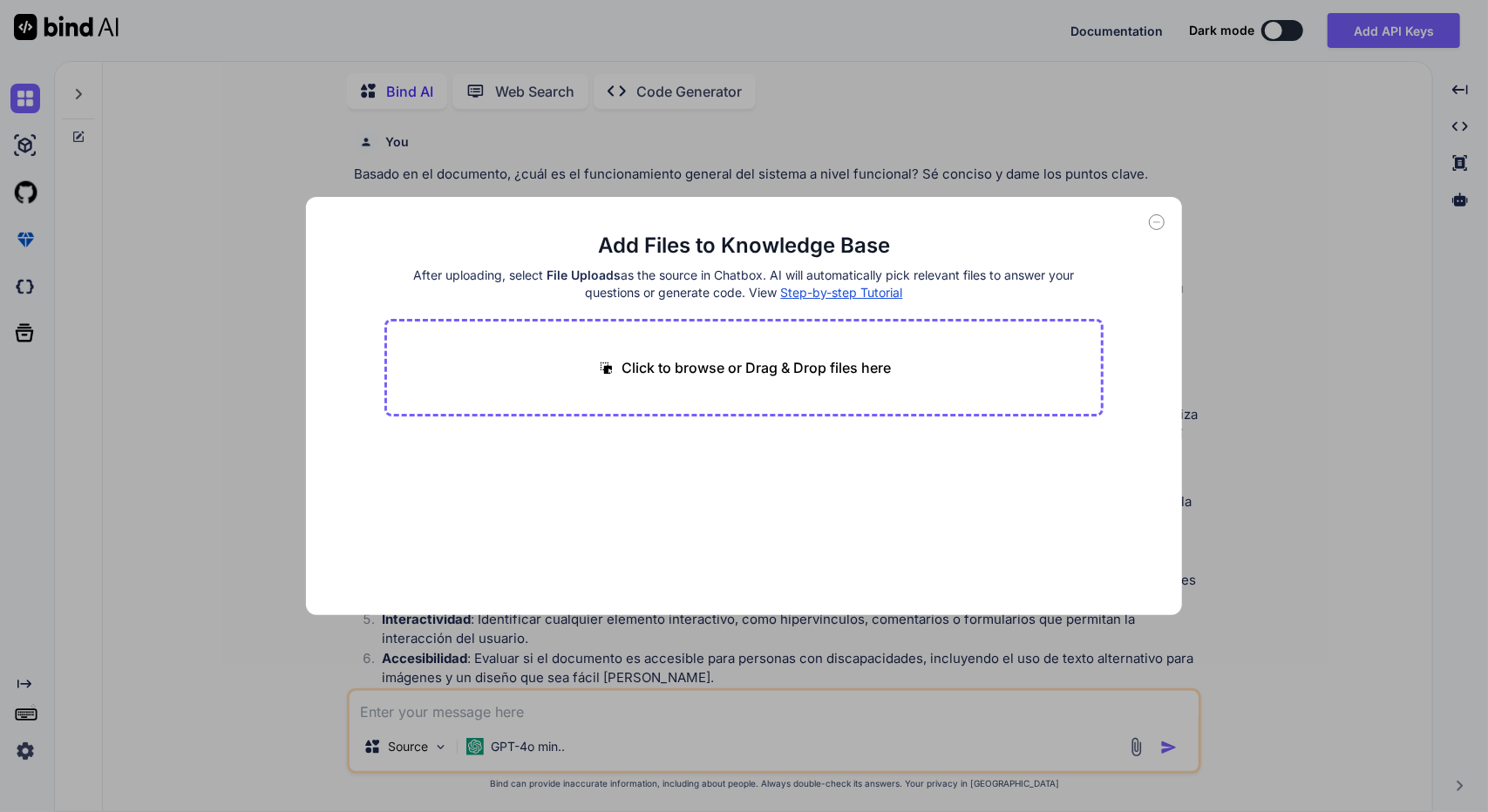
click at [733, 357] on p "Click to browse or Drag & Drop files here" at bounding box center [757, 367] width 270 height 21
type input "C:\fakepath\Analisis Funcional.pdf"
click at [1075, 567] on button "Finish" at bounding box center [1073, 562] width 61 height 35
click at [468, 461] on span "Analisis Funcional.pdf" at bounding box center [470, 463] width 128 height 21
drag, startPoint x: 468, startPoint y: 461, endPoint x: 596, endPoint y: 541, distance: 150.9
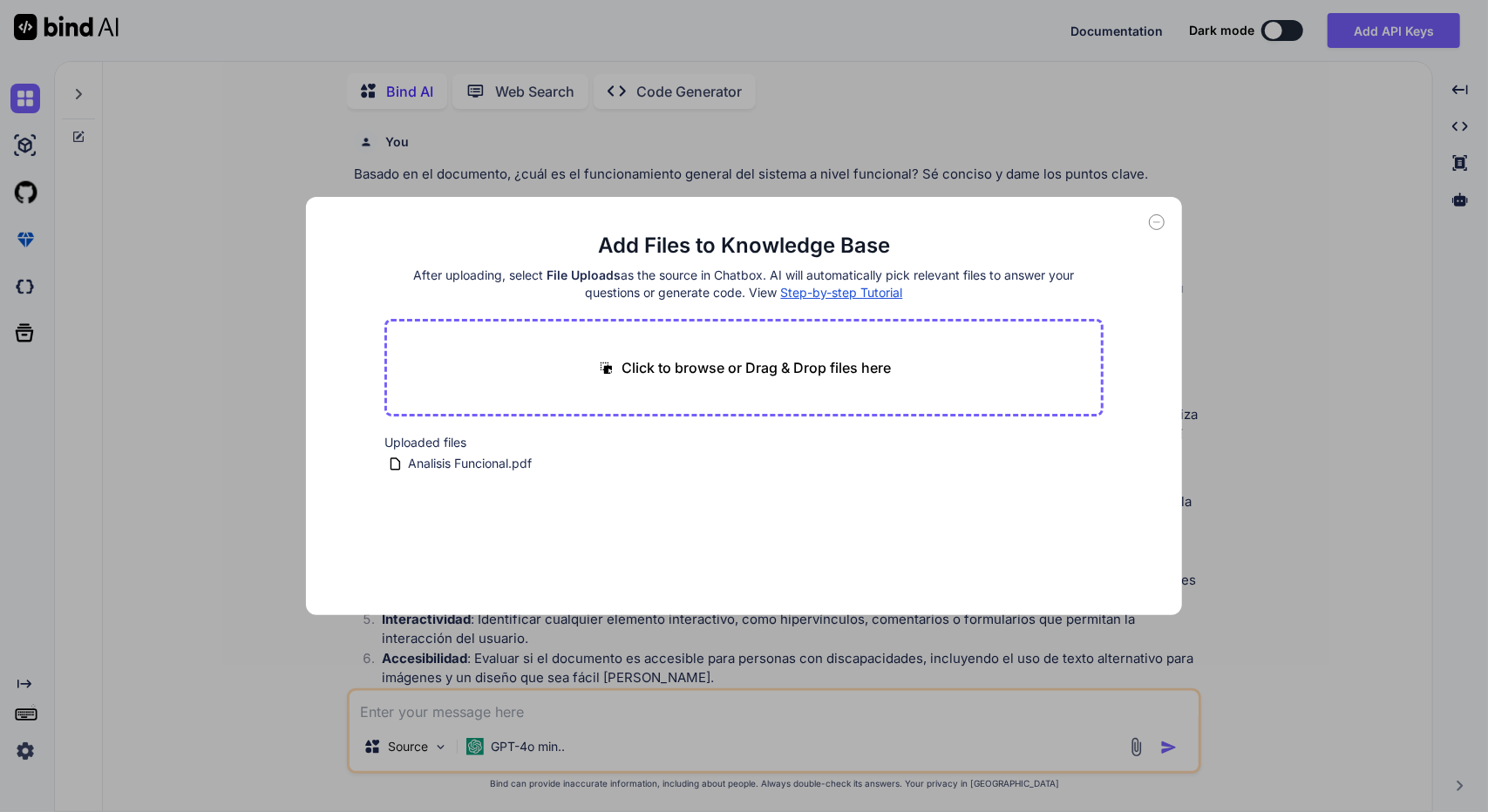
click at [596, 541] on main "Add Files to Knowledge Base After uploading, select File Uploads as the source …" at bounding box center [743, 423] width 718 height 384
click at [465, 462] on span "Analisis Funcional.pdf" at bounding box center [470, 463] width 128 height 21
click at [1161, 219] on icon at bounding box center [1156, 222] width 15 height 15
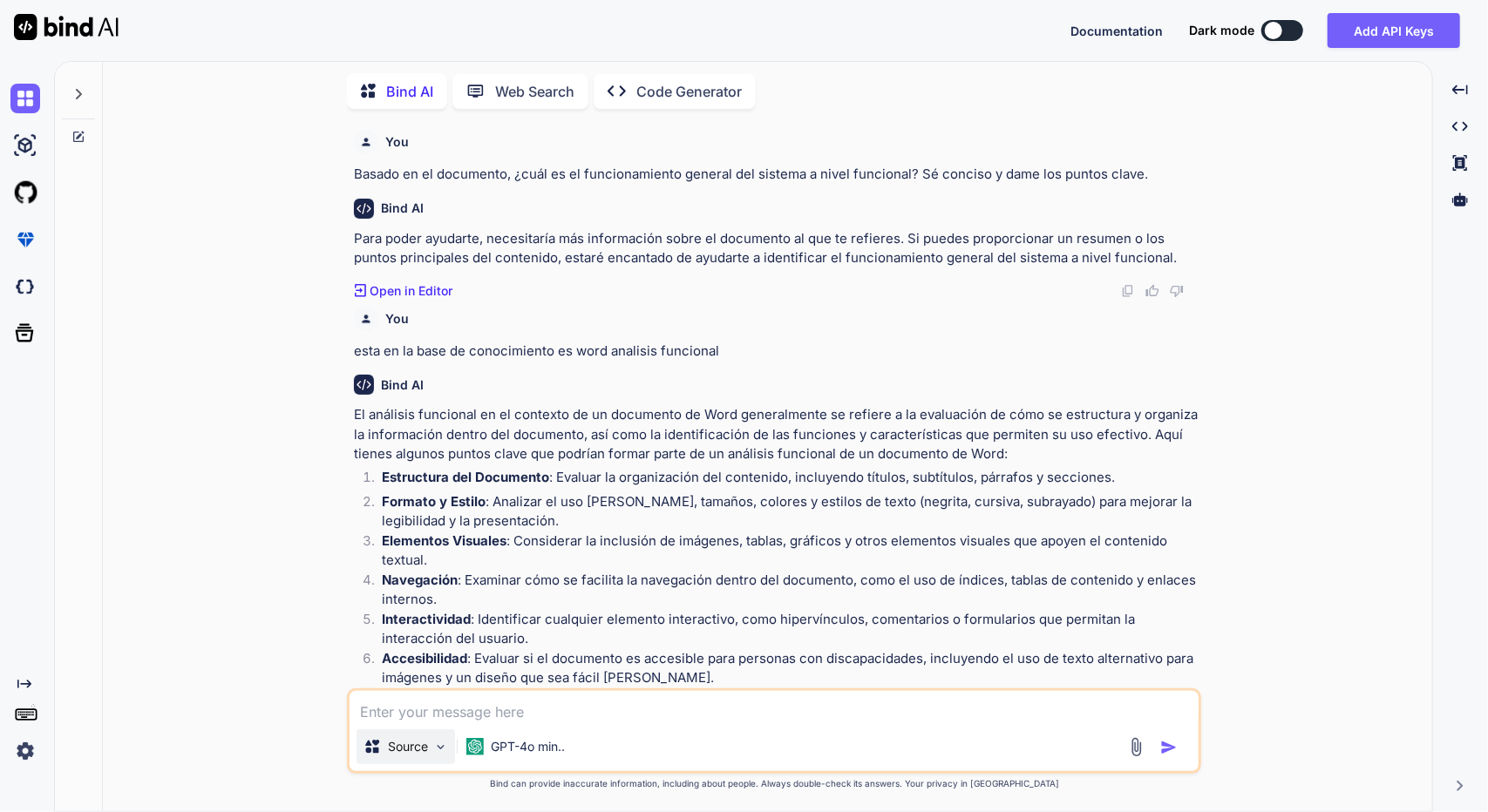
click at [412, 745] on p "Source" at bounding box center [408, 746] width 40 height 17
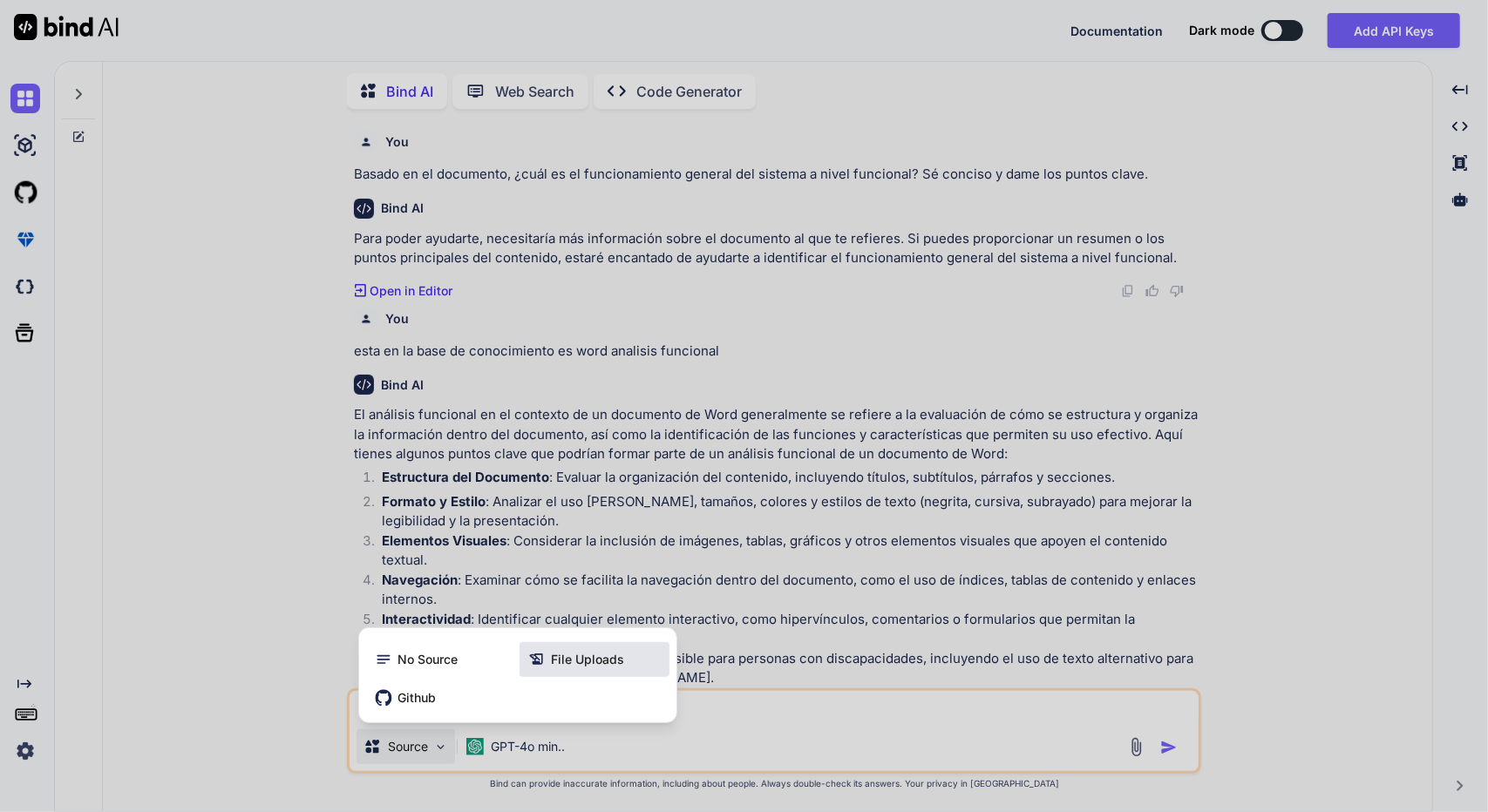
click at [575, 663] on span "File Uploads" at bounding box center [587, 658] width 73 height 17
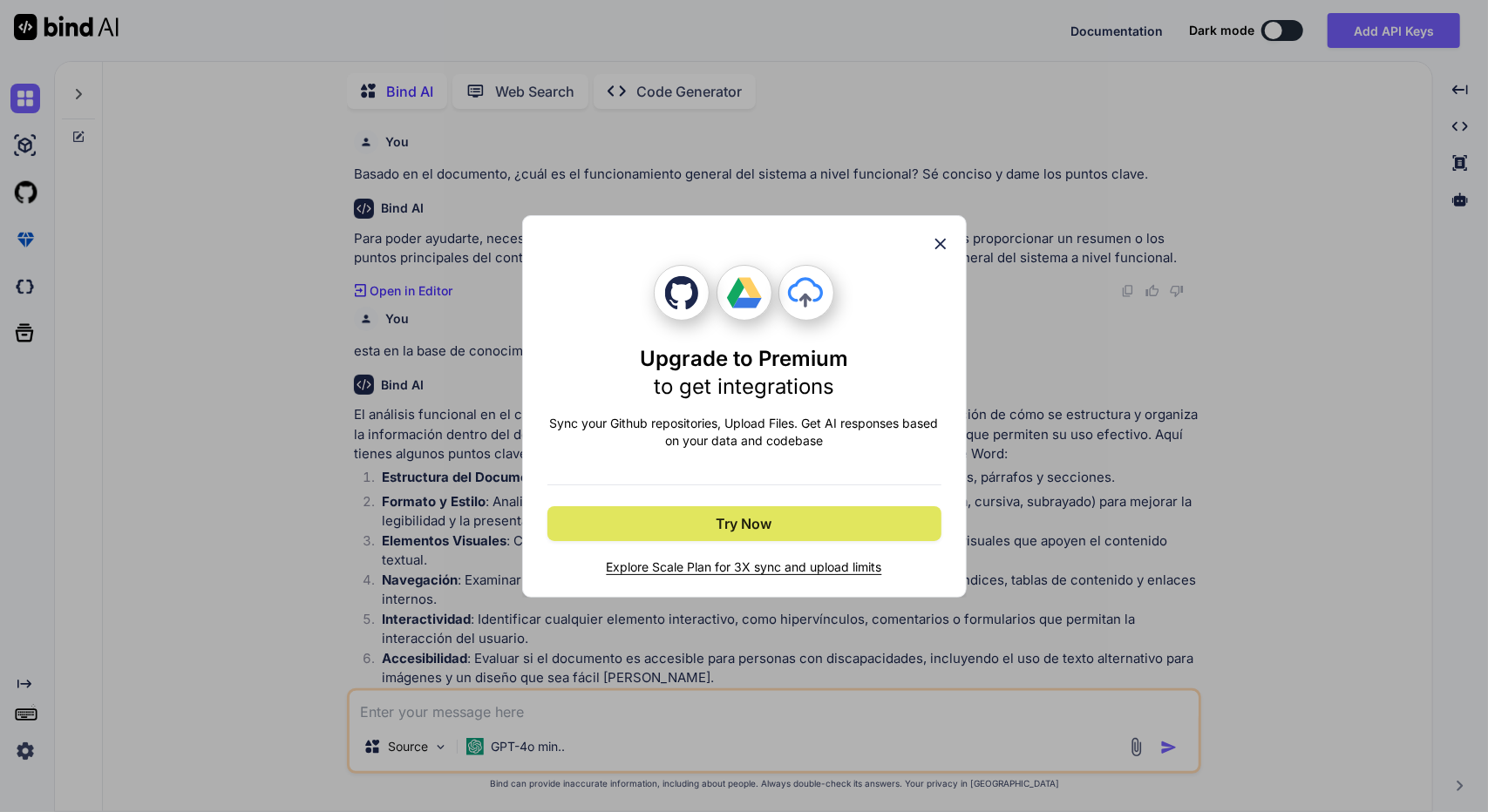
click at [753, 522] on span "Try Now" at bounding box center [744, 523] width 56 height 21
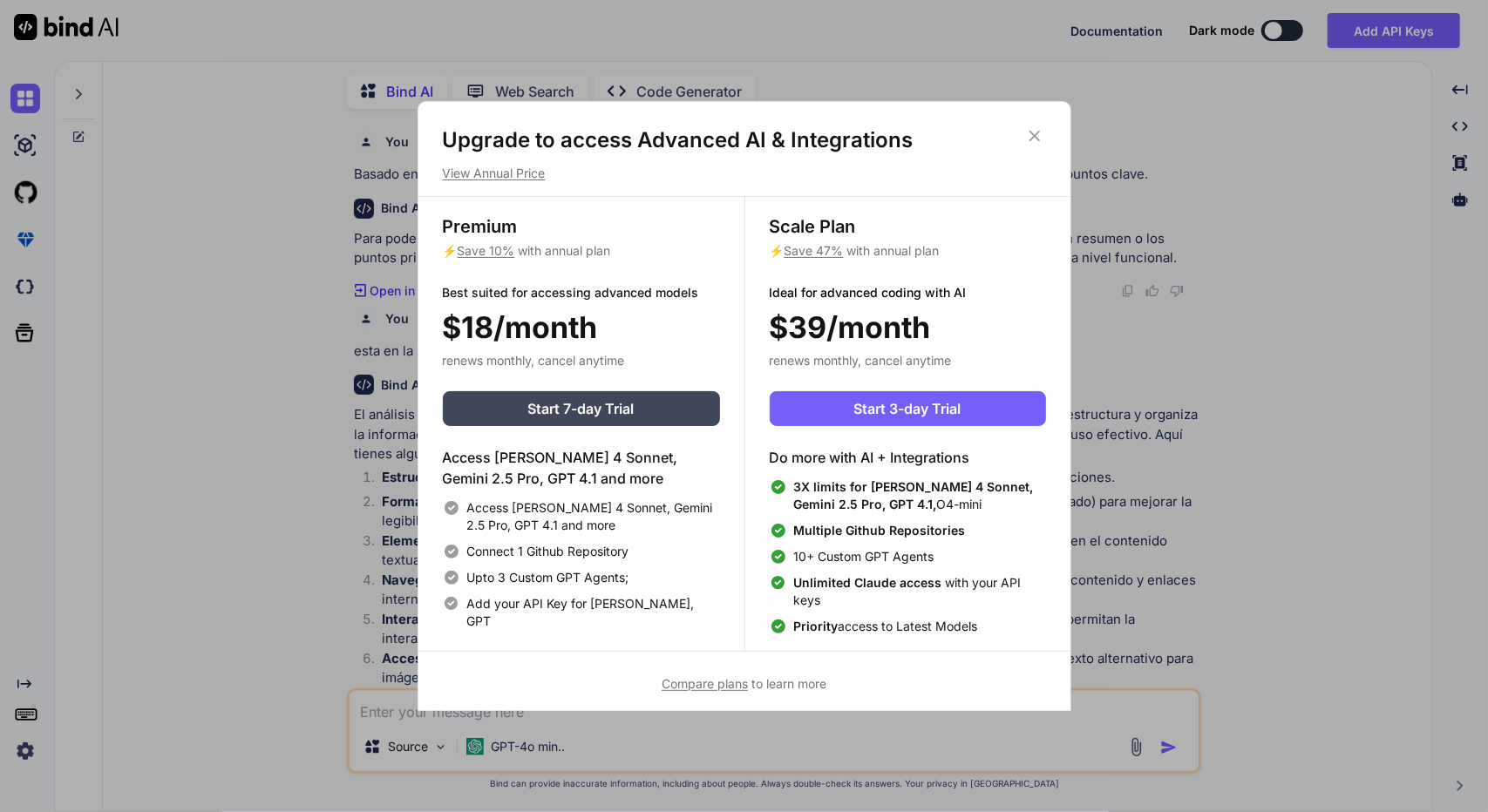
click at [1037, 142] on icon at bounding box center [1034, 136] width 19 height 19
